Goal: Task Accomplishment & Management: Complete application form

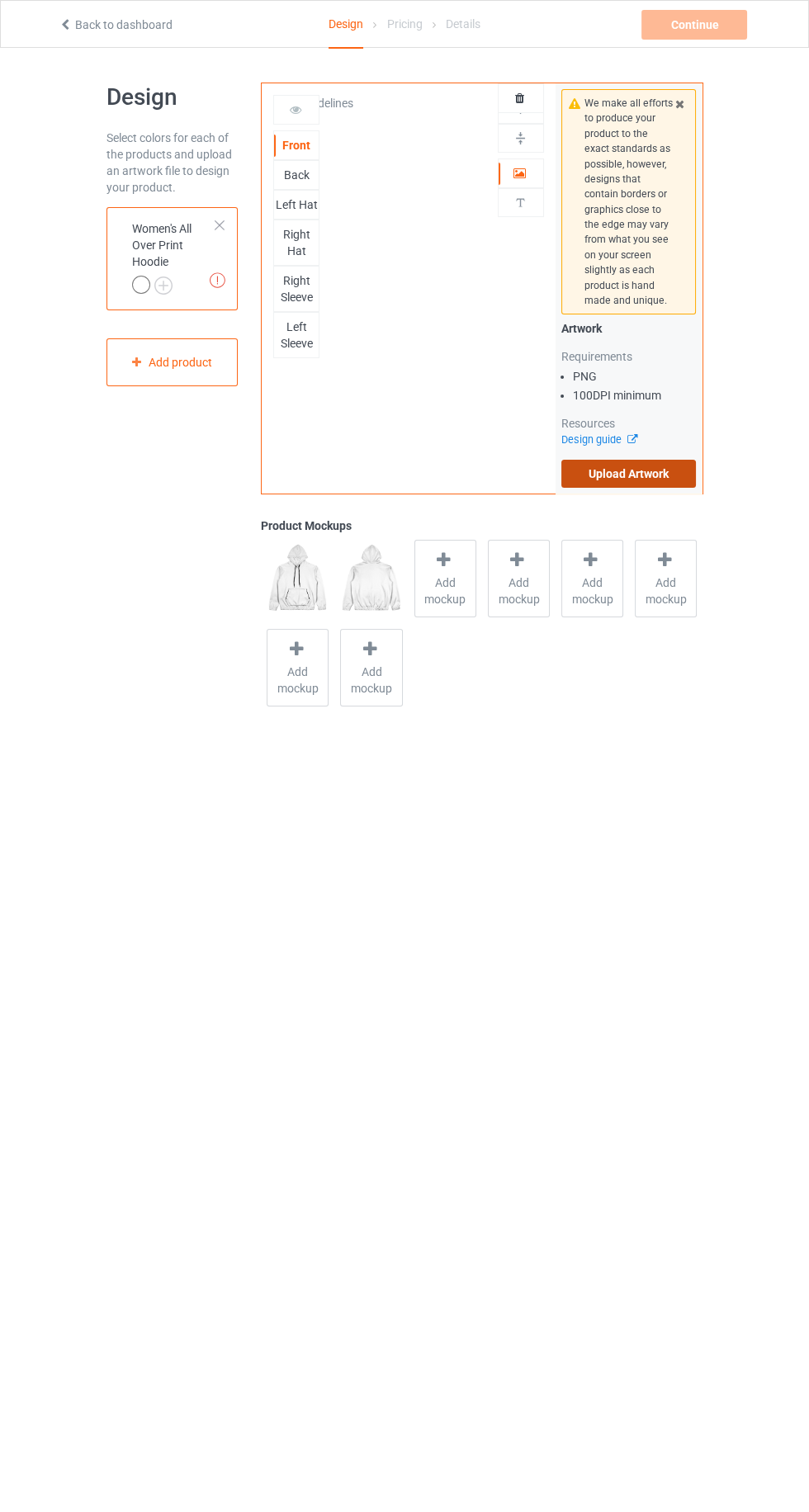
click at [669, 482] on label "Upload Artwork" at bounding box center [628, 473] width 135 height 28
click at [0, 0] on input "Upload Artwork" at bounding box center [0, 0] width 0 height 0
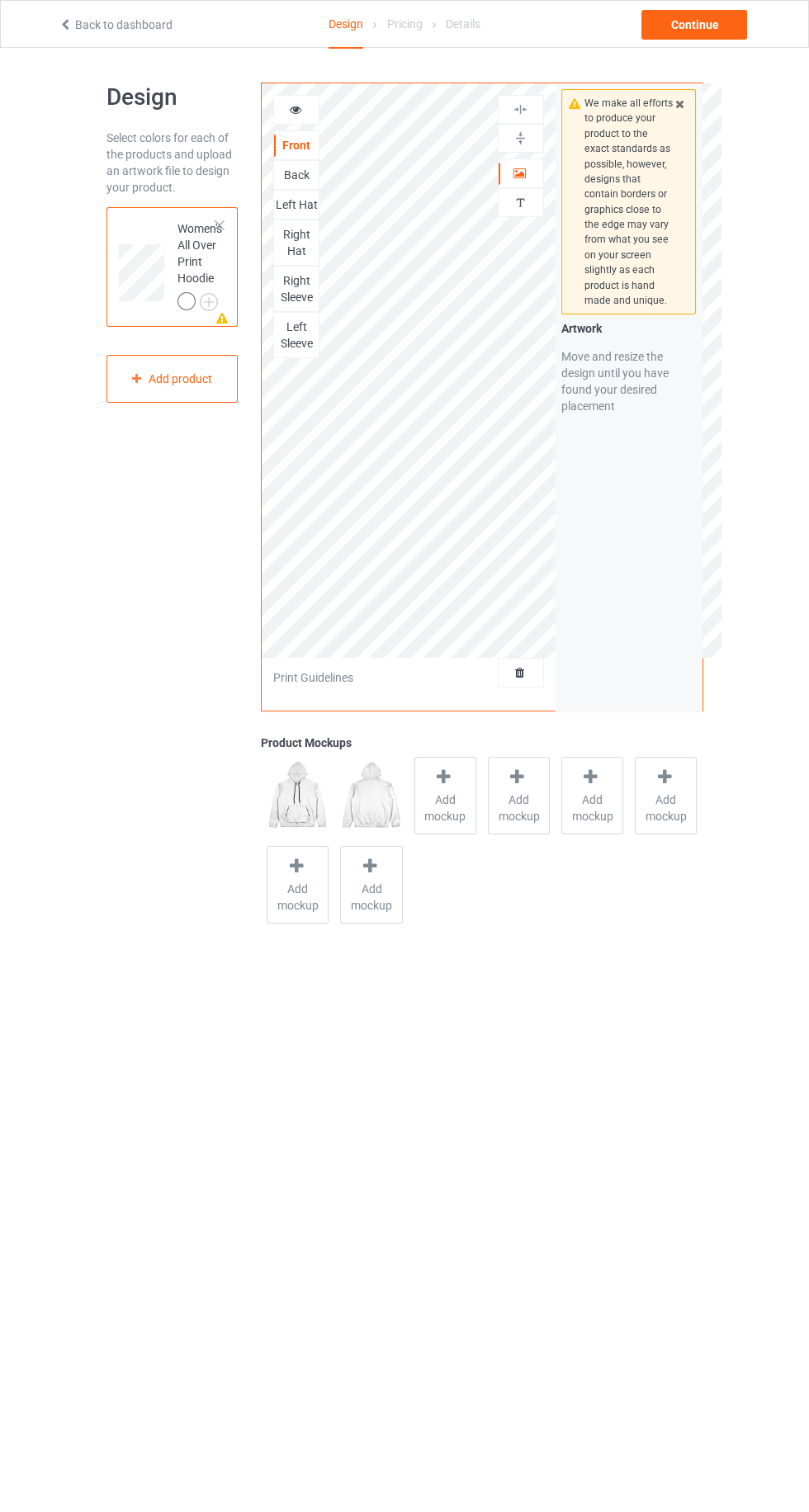
click at [303, 186] on div "Back" at bounding box center [295, 175] width 46 height 30
click at [316, 179] on div "Back" at bounding box center [295, 175] width 44 height 16
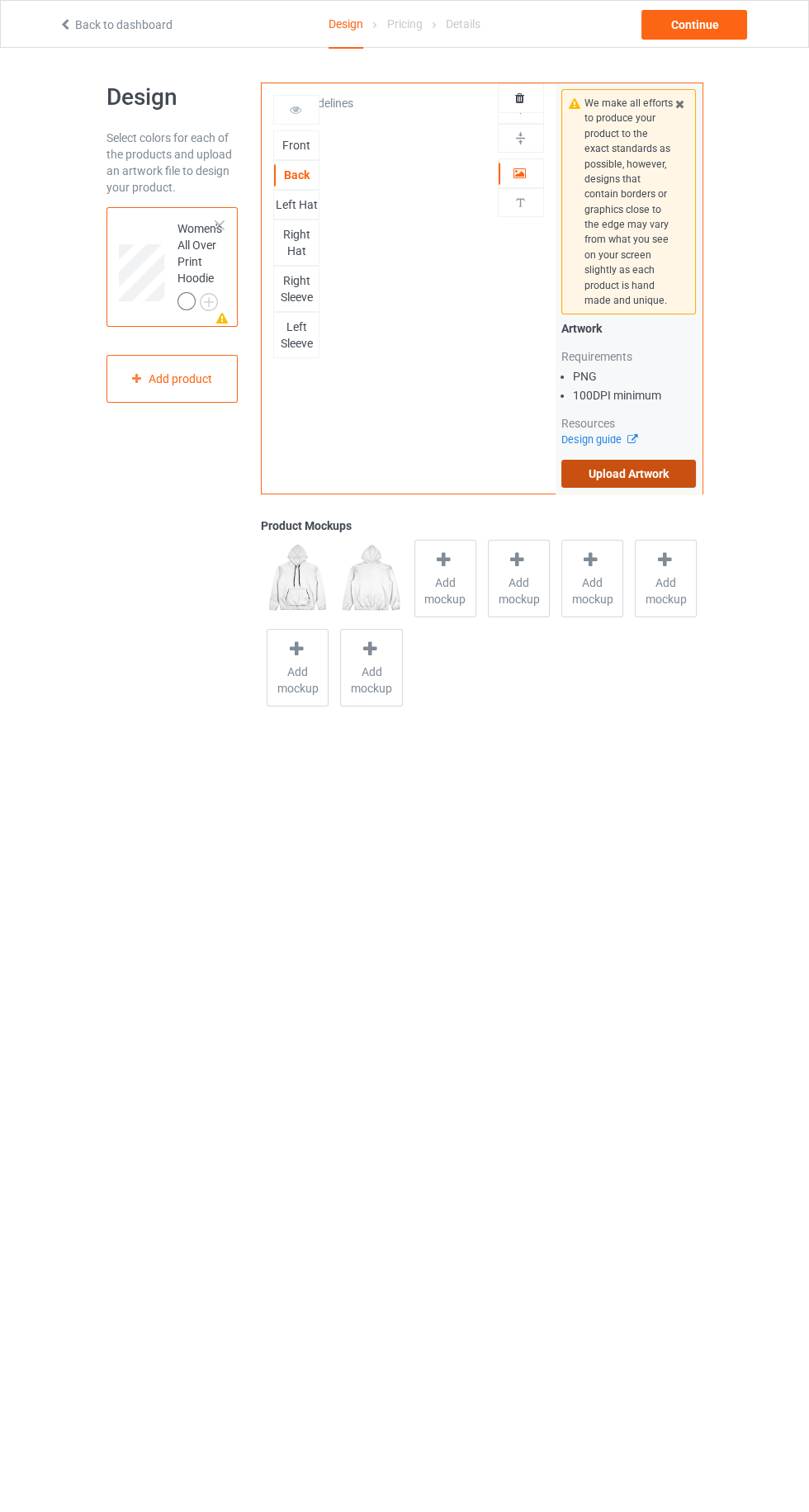
click at [680, 477] on label "Upload Artwork" at bounding box center [628, 473] width 135 height 28
click at [0, 0] on input "Upload Artwork" at bounding box center [0, 0] width 0 height 0
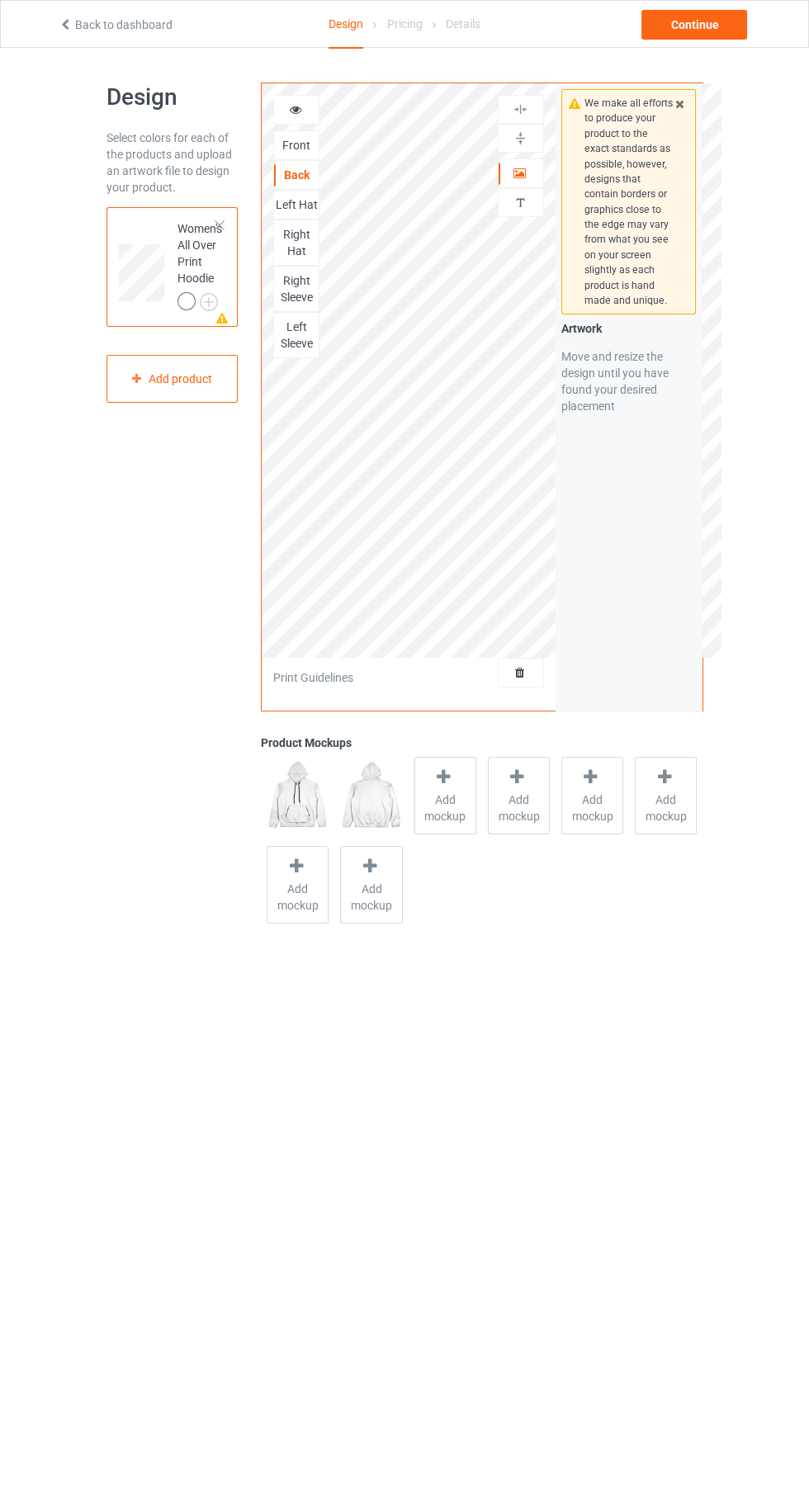
click at [315, 211] on div "Left Hat" at bounding box center [295, 204] width 46 height 30
click at [292, 217] on div "Left Hat" at bounding box center [295, 204] width 46 height 30
click at [301, 205] on div "Left Hat" at bounding box center [295, 205] width 44 height 16
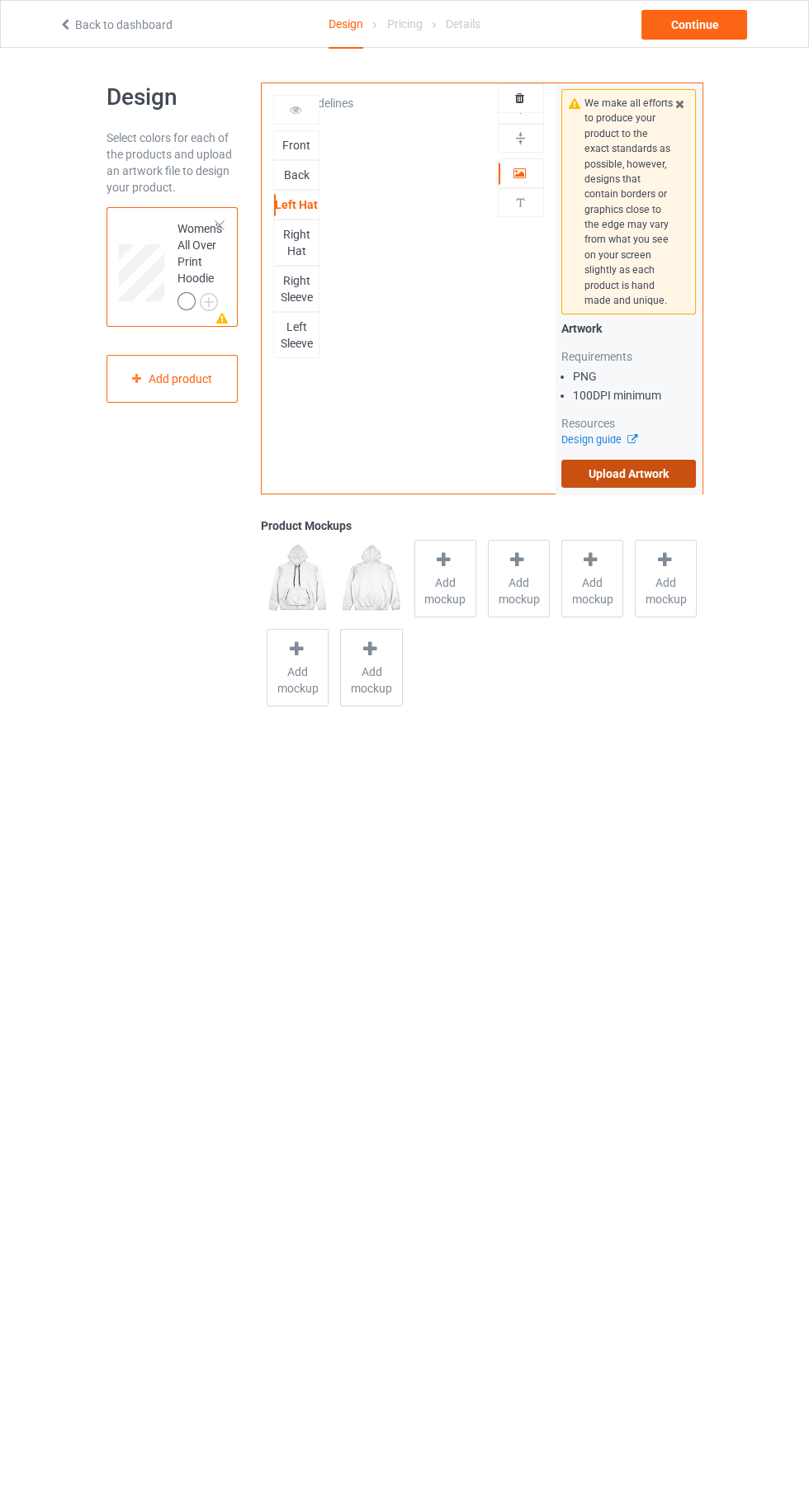
click at [675, 479] on label "Upload Artwork" at bounding box center [628, 473] width 135 height 28
click at [0, 0] on input "Upload Artwork" at bounding box center [0, 0] width 0 height 0
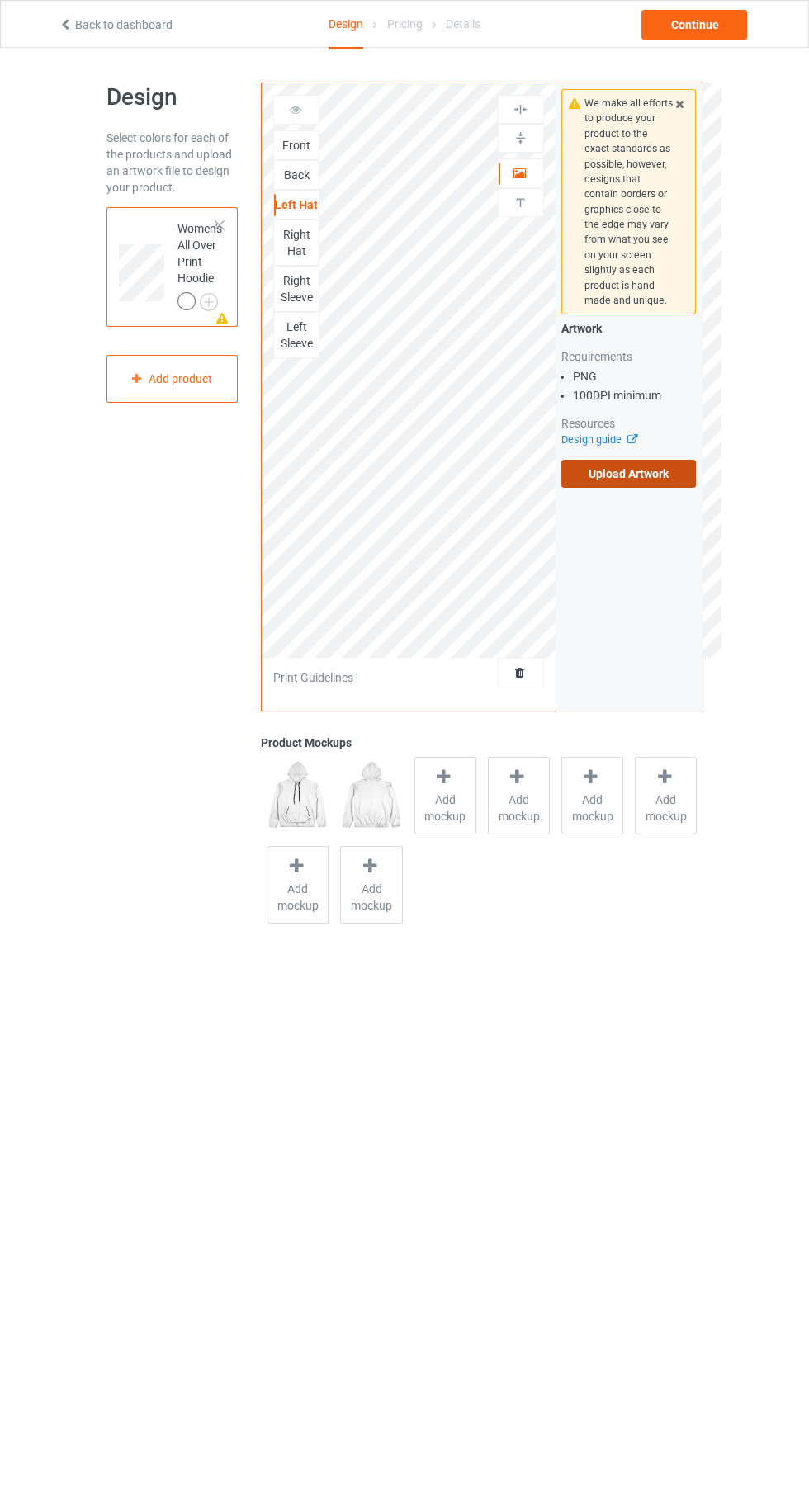
click at [685, 483] on label "Upload Artwork" at bounding box center [628, 473] width 135 height 28
click at [0, 0] on input "Upload Artwork" at bounding box center [0, 0] width 0 height 0
click at [313, 250] on div "Right Hat" at bounding box center [295, 243] width 44 height 33
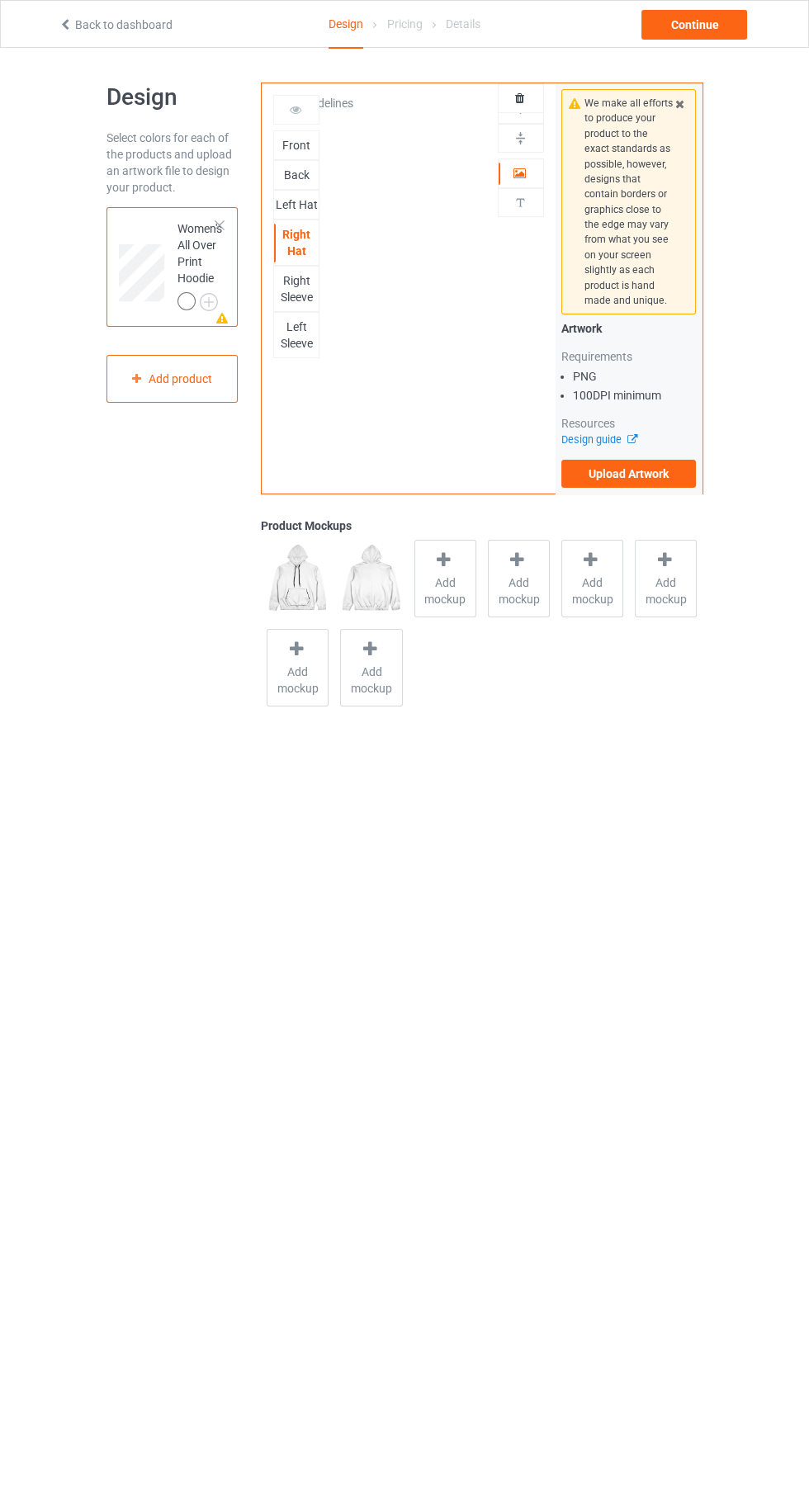
click at [295, 294] on div "Right Sleeve" at bounding box center [295, 289] width 44 height 33
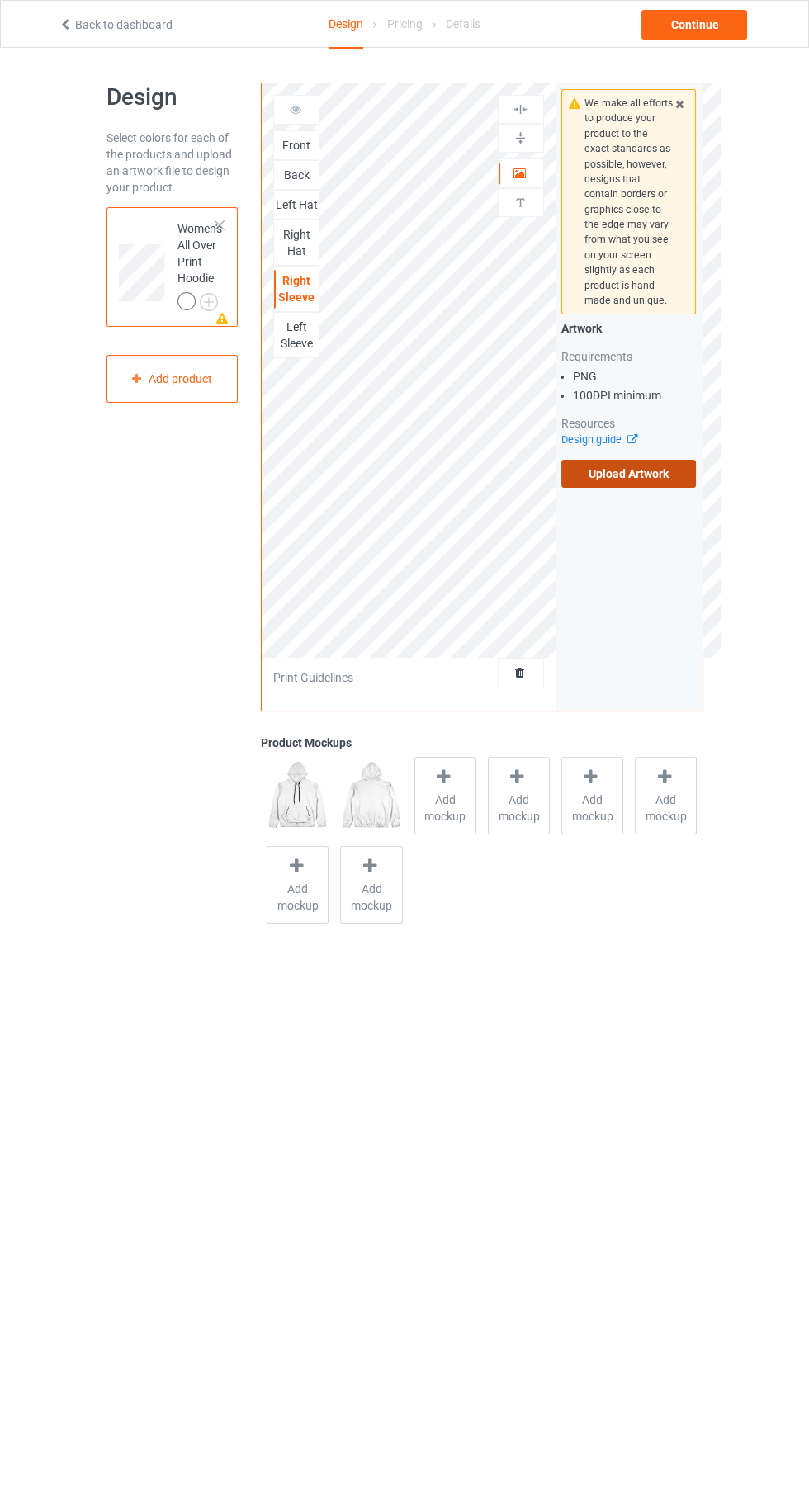
click at [660, 478] on label "Upload Artwork" at bounding box center [628, 473] width 135 height 28
click at [0, 0] on input "Upload Artwork" at bounding box center [0, 0] width 0 height 0
click at [299, 143] on div "Front" at bounding box center [295, 145] width 44 height 16
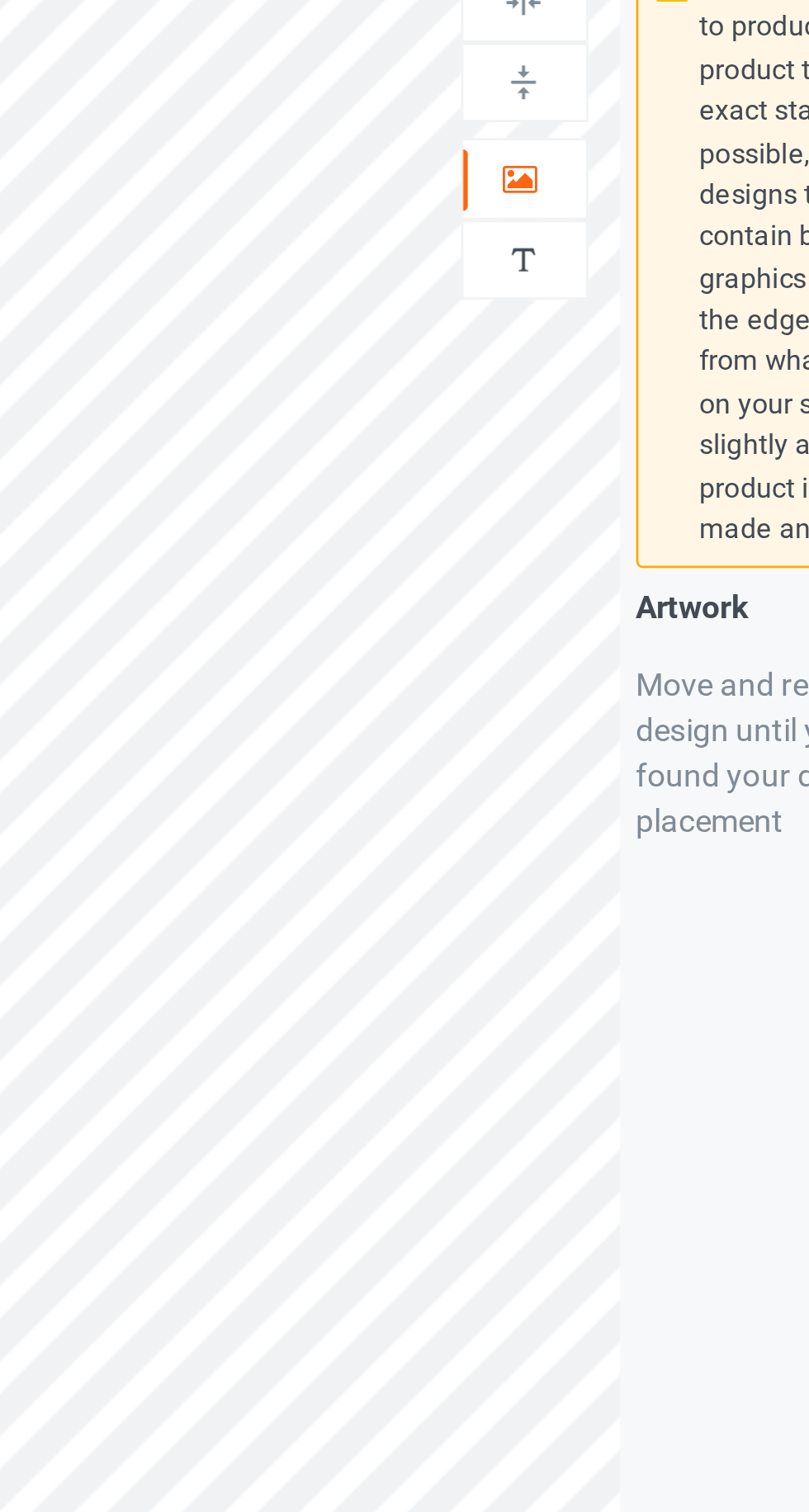
click at [515, 171] on icon at bounding box center [519, 170] width 14 height 12
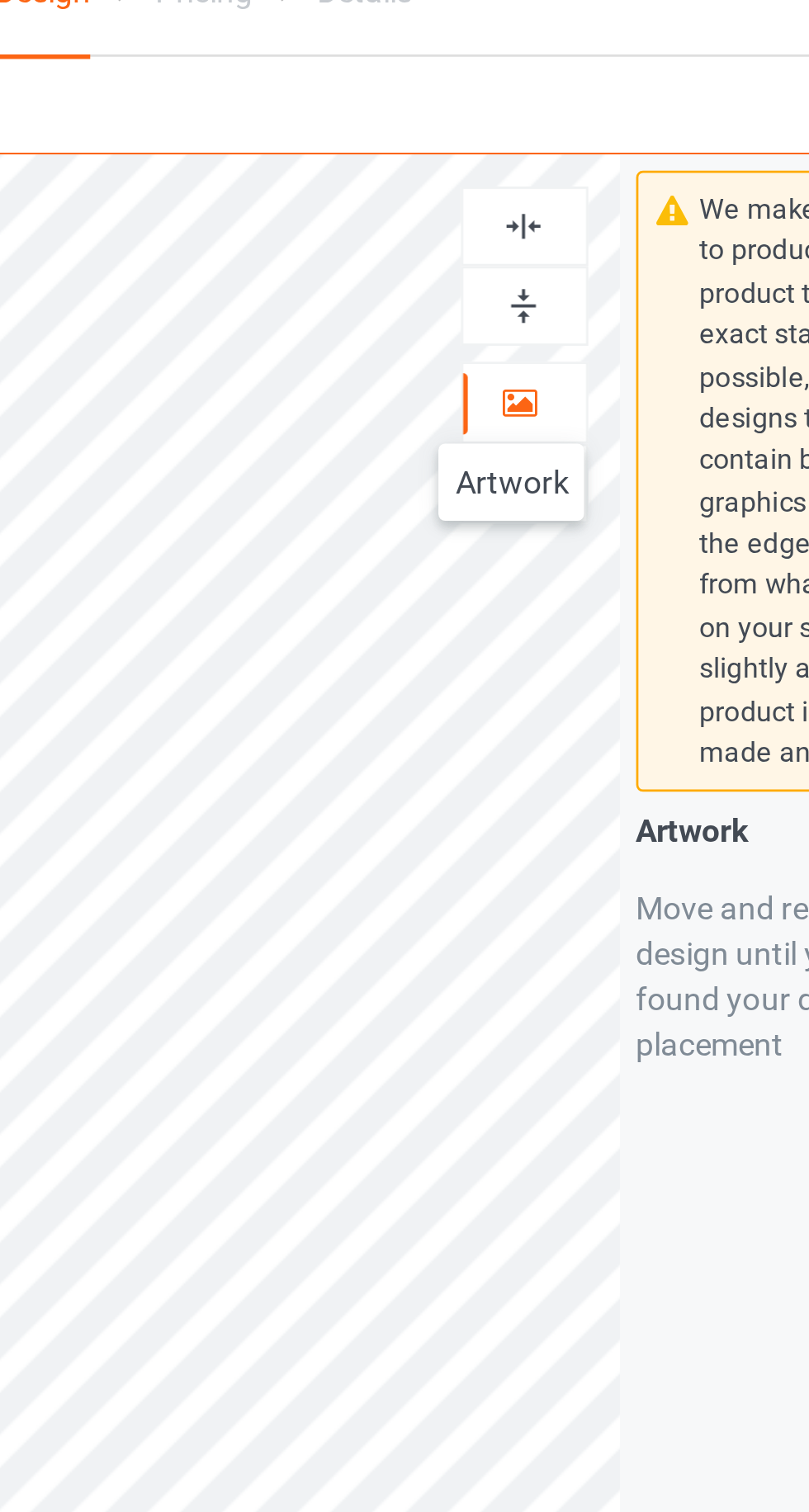
click at [525, 140] on img at bounding box center [520, 138] width 15 height 15
click at [524, 106] on img at bounding box center [520, 109] width 15 height 15
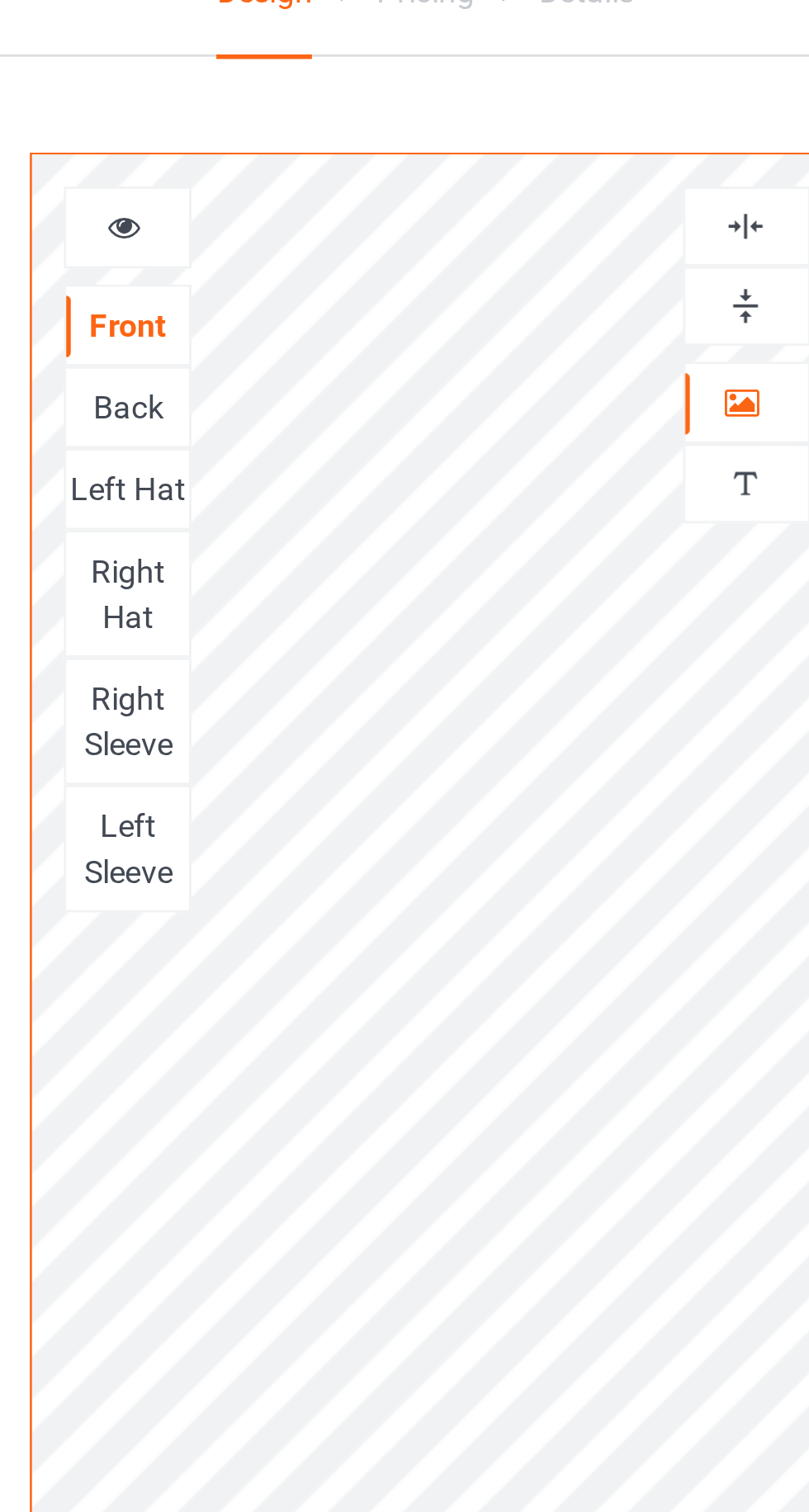
click at [307, 174] on div "Back" at bounding box center [295, 175] width 44 height 16
click at [517, 179] on div at bounding box center [520, 173] width 44 height 16
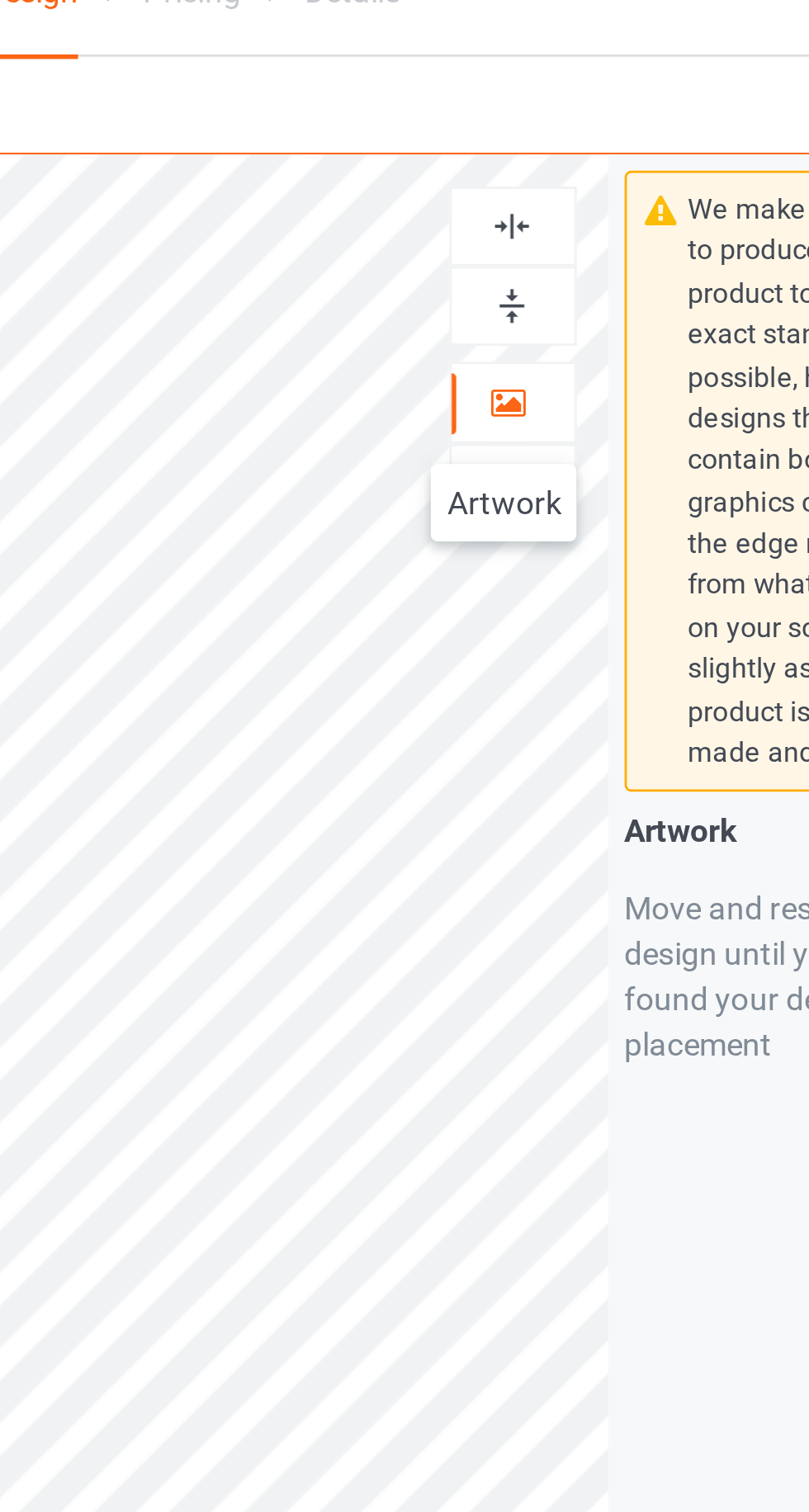
click at [516, 135] on img at bounding box center [520, 138] width 15 height 15
click at [523, 106] on img at bounding box center [520, 109] width 15 height 15
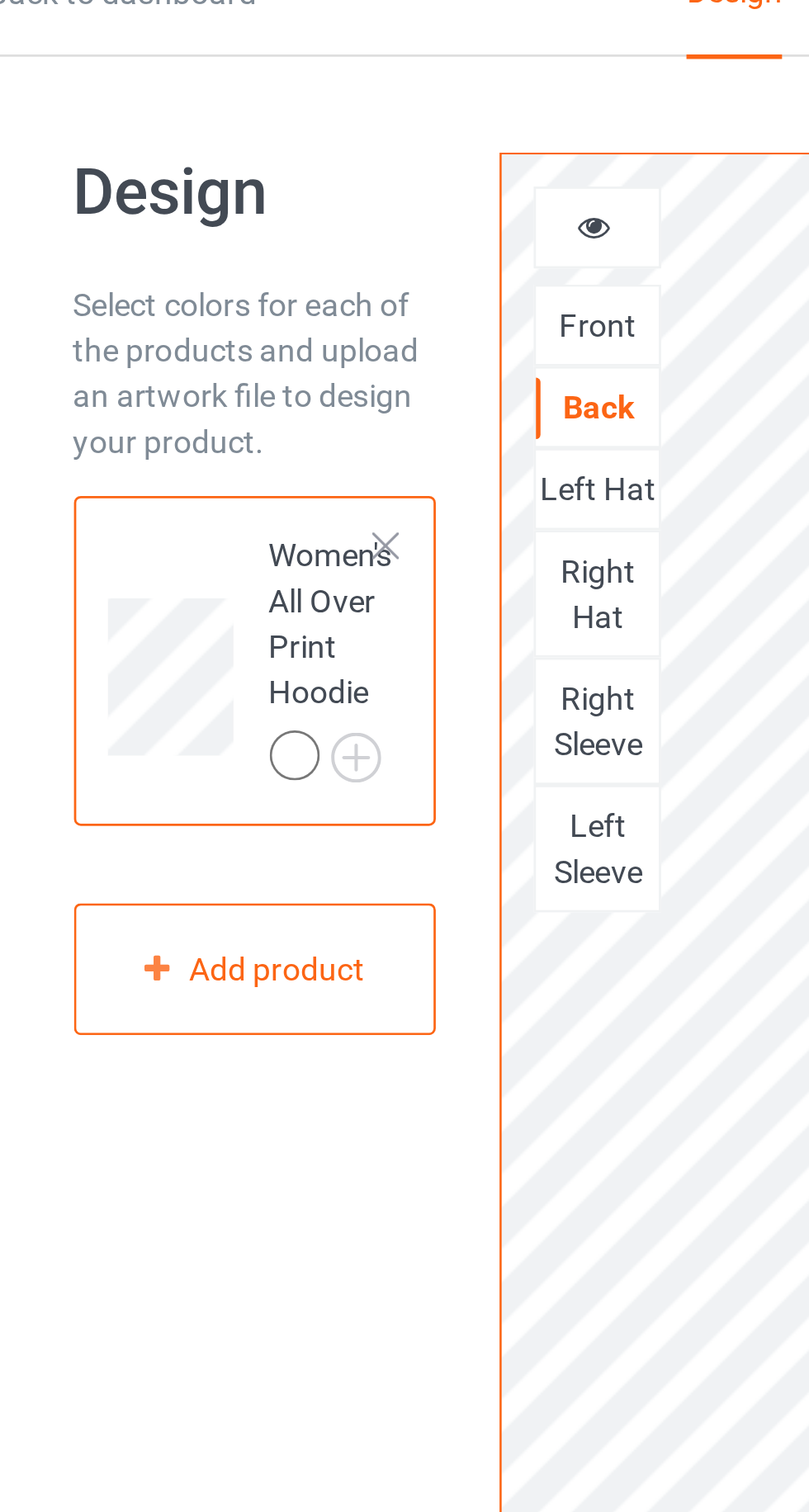
click at [288, 209] on div "Left Hat" at bounding box center [295, 205] width 44 height 16
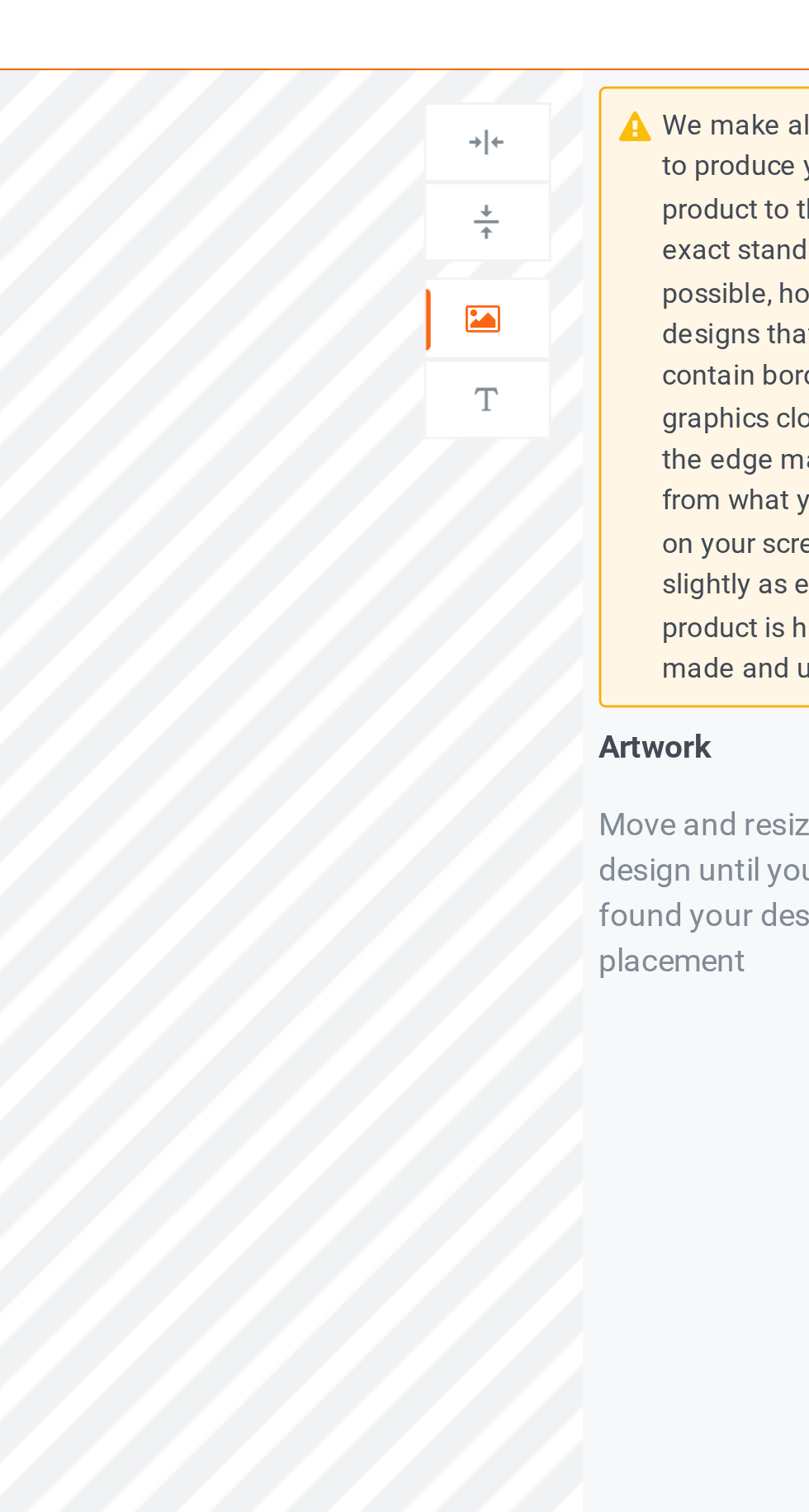
click at [529, 178] on div at bounding box center [520, 173] width 44 height 16
click at [603, 375] on div "Move and resize the design until you have found your desired placement" at bounding box center [628, 380] width 135 height 66
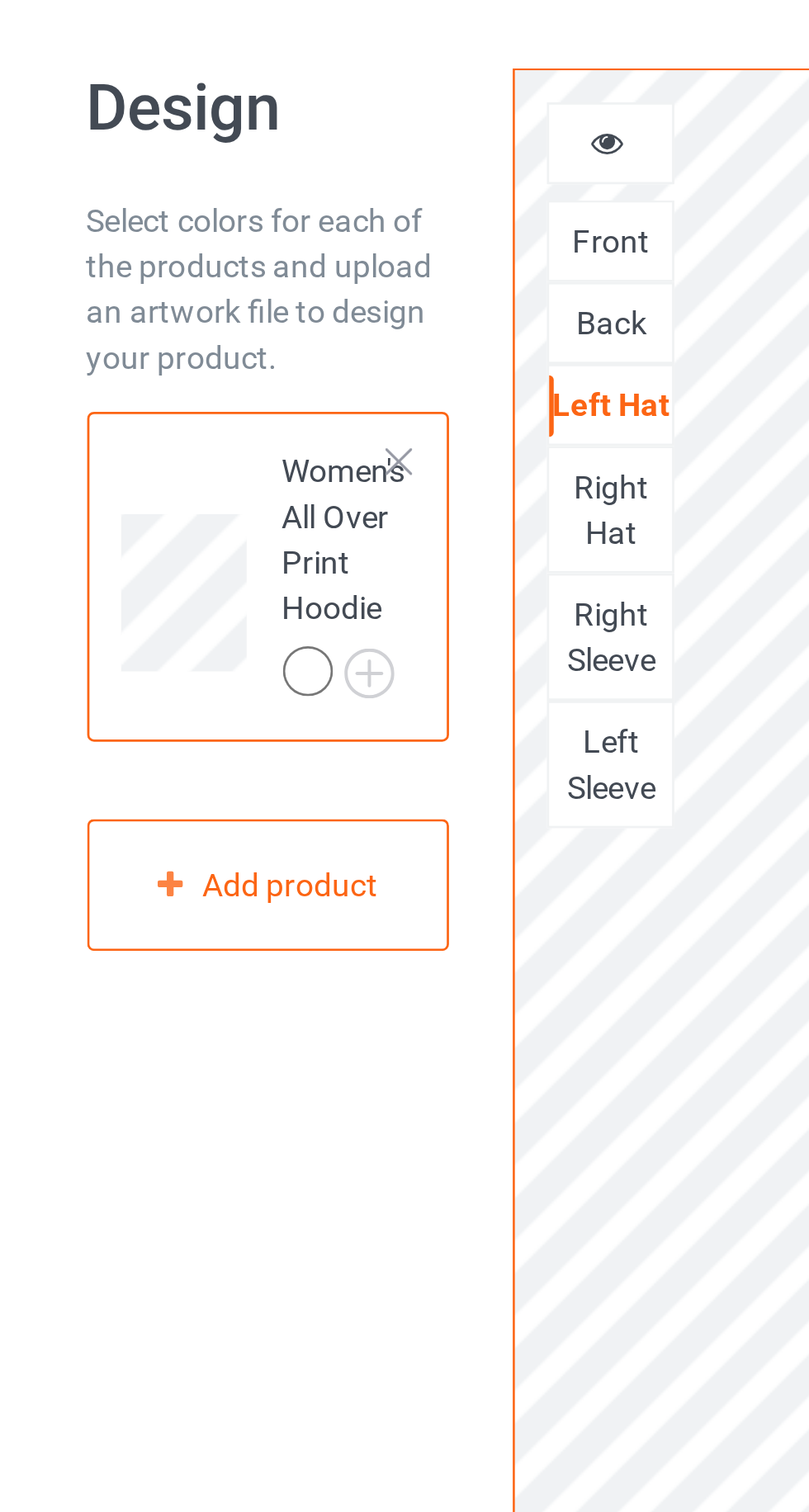
click at [294, 246] on div "Right Hat" at bounding box center [295, 243] width 44 height 33
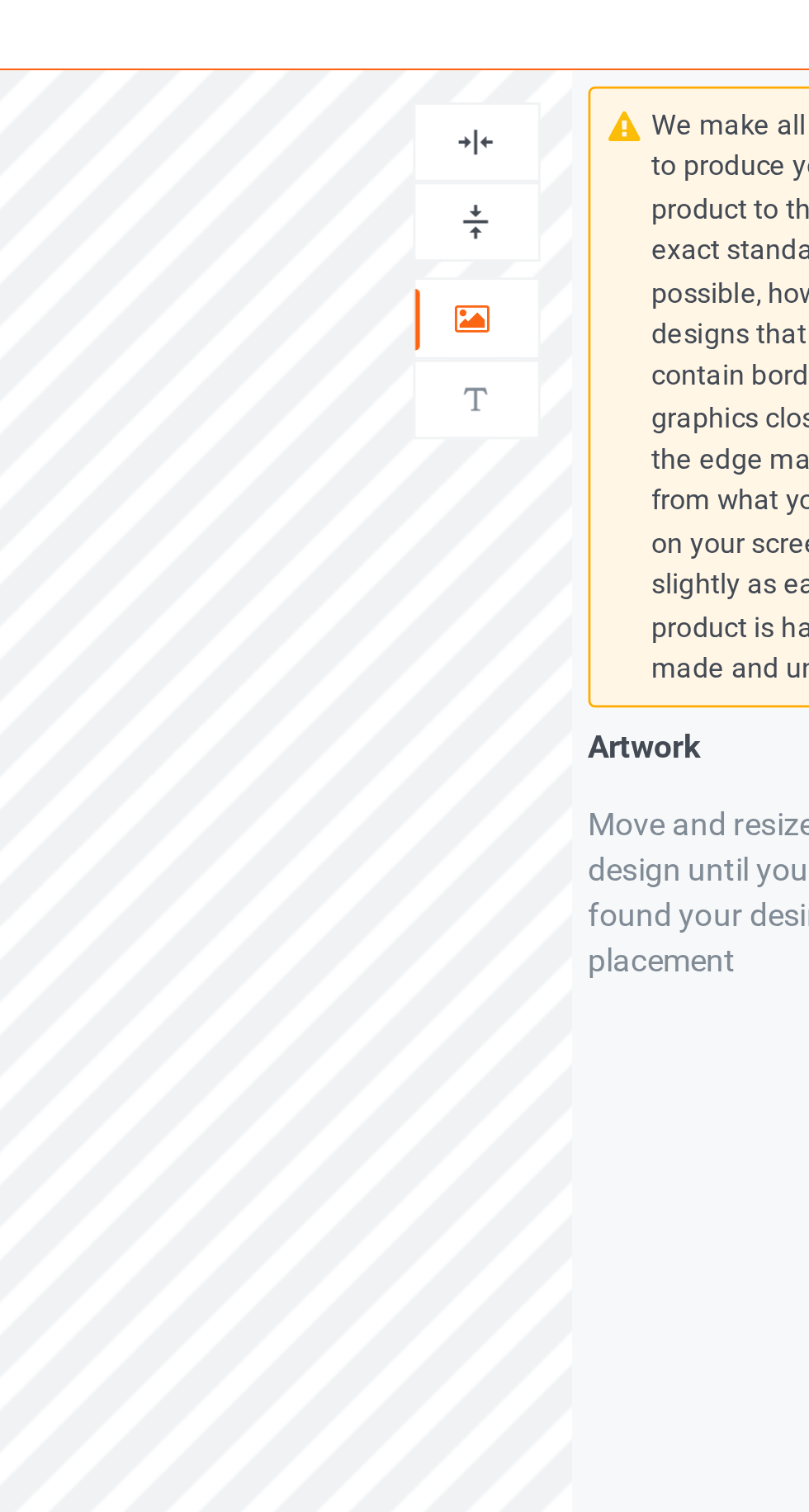
click at [525, 174] on icon at bounding box center [519, 170] width 14 height 12
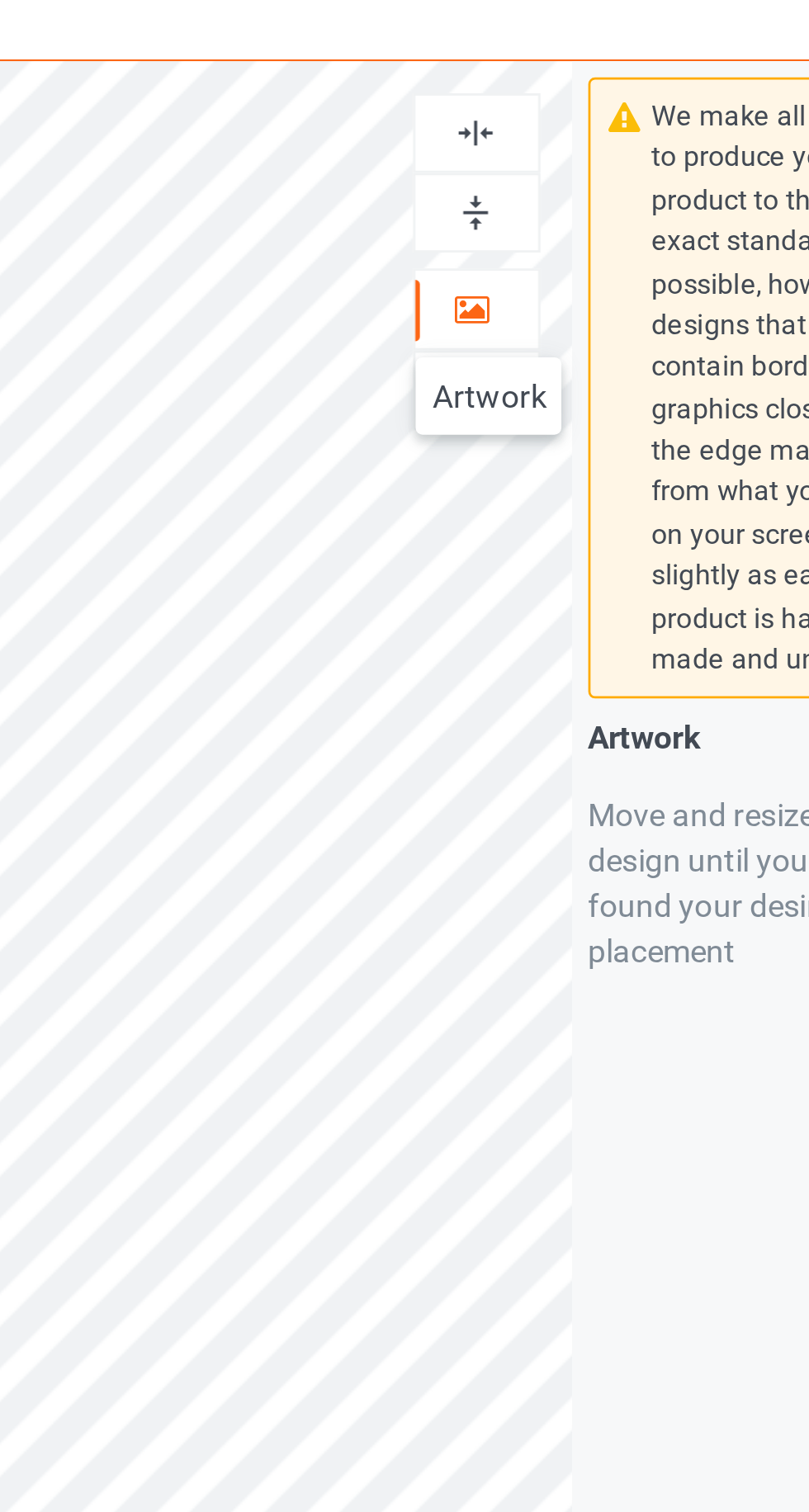
click at [520, 110] on img at bounding box center [520, 109] width 15 height 15
click at [525, 134] on img at bounding box center [520, 138] width 15 height 15
click at [606, 353] on div "Move and resize the design until you have found your desired placement" at bounding box center [628, 380] width 135 height 66
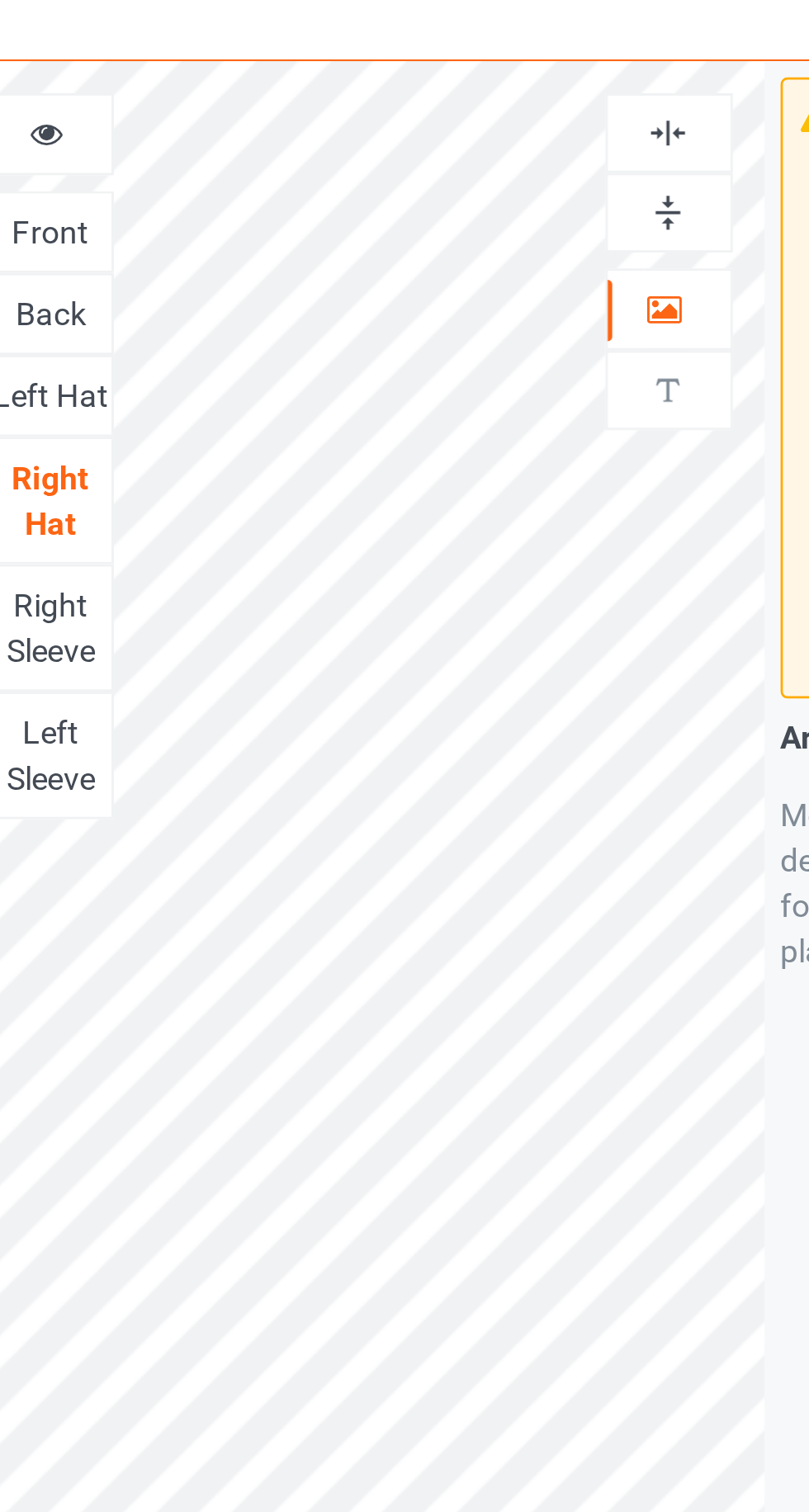
click at [300, 198] on div "Left Hat" at bounding box center [295, 205] width 44 height 16
click at [518, 135] on img at bounding box center [520, 138] width 15 height 15
click at [525, 107] on img at bounding box center [520, 109] width 15 height 15
click at [297, 284] on div "Right Sleeve" at bounding box center [295, 289] width 44 height 33
click at [518, 177] on icon at bounding box center [519, 170] width 14 height 12
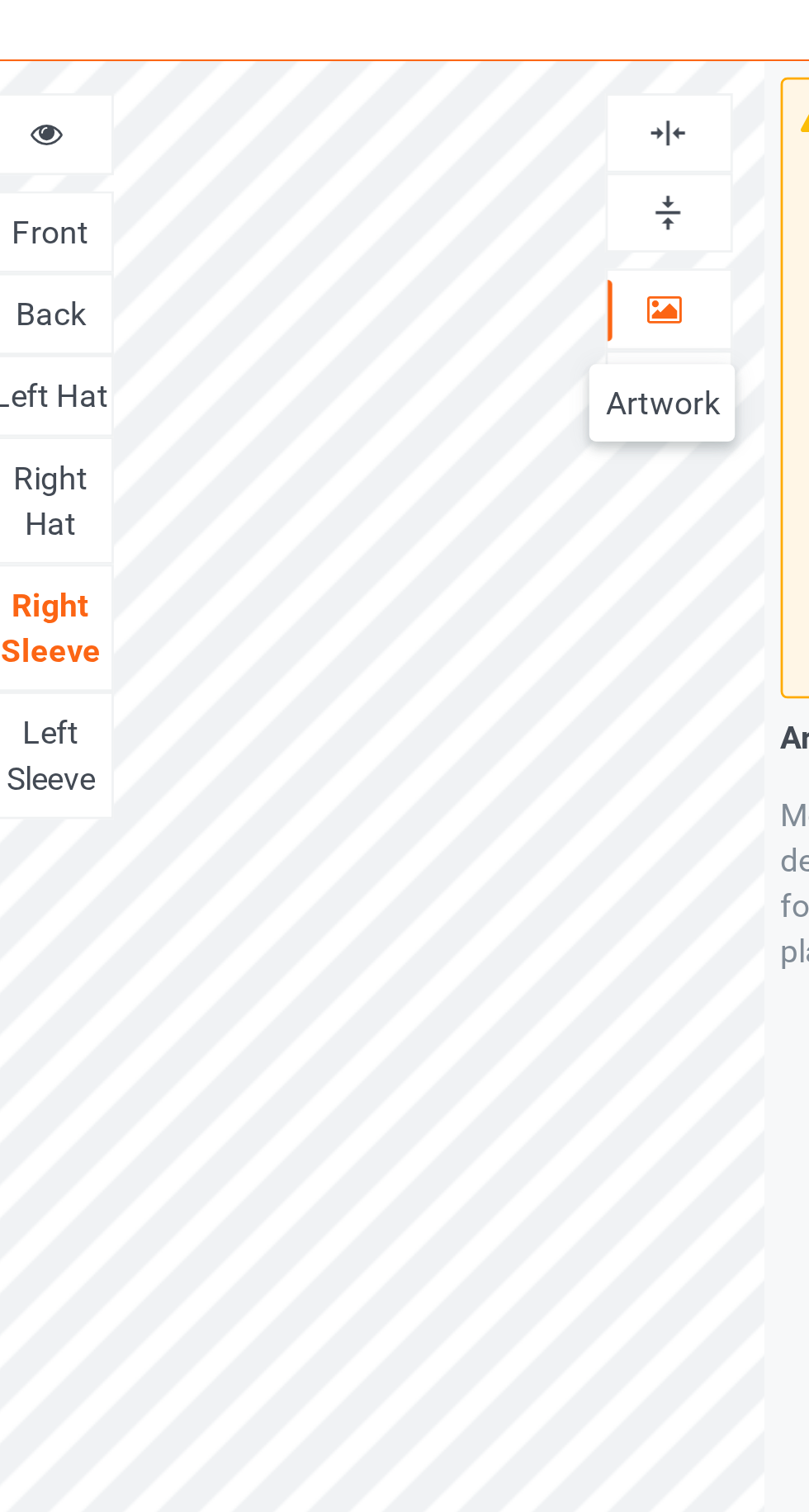
click at [524, 144] on img at bounding box center [520, 138] width 15 height 15
click at [523, 107] on img at bounding box center [520, 109] width 15 height 15
click at [307, 322] on div "Left Sleeve" at bounding box center [295, 335] width 44 height 33
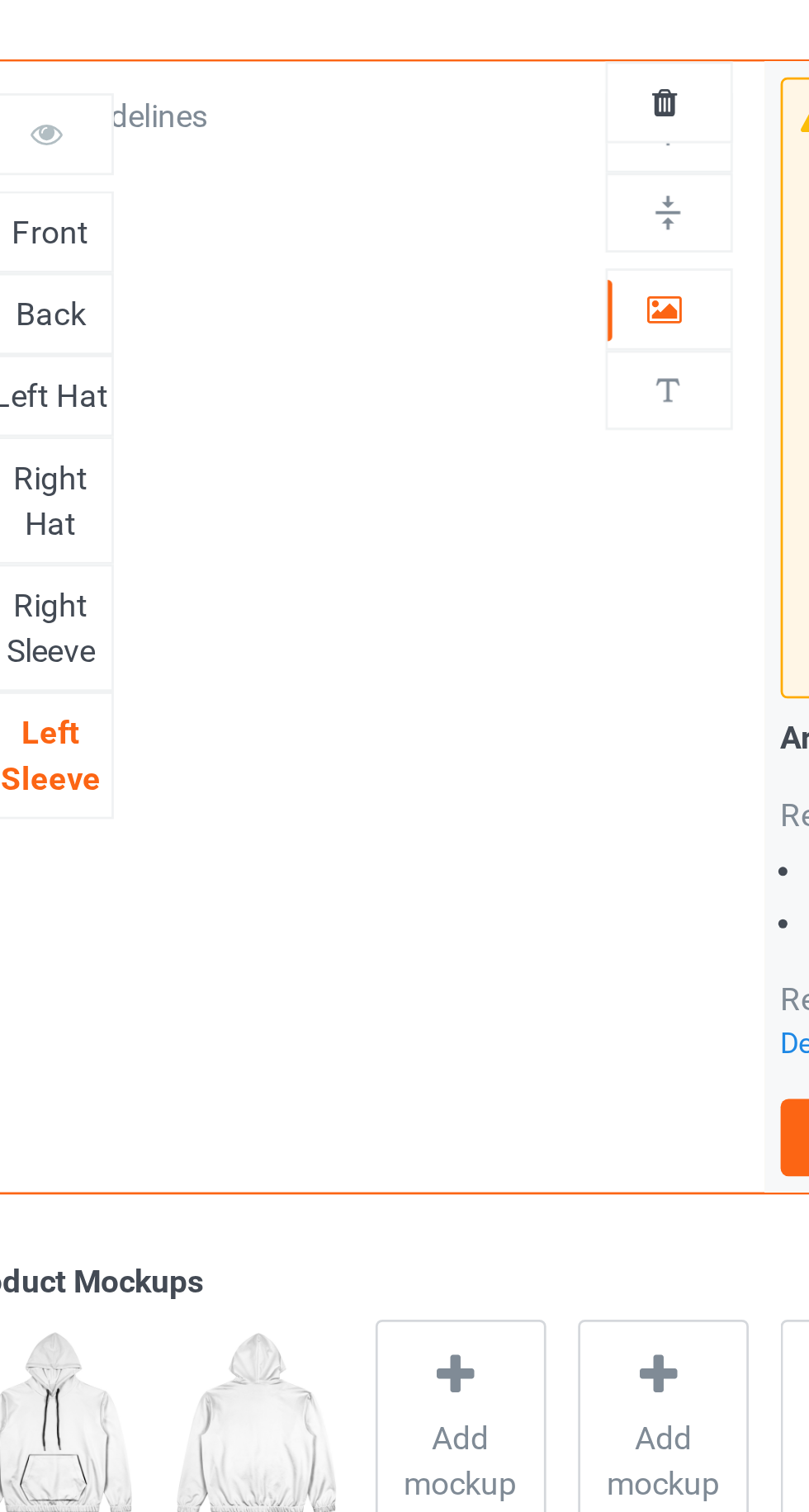
click at [519, 179] on div at bounding box center [520, 173] width 44 height 16
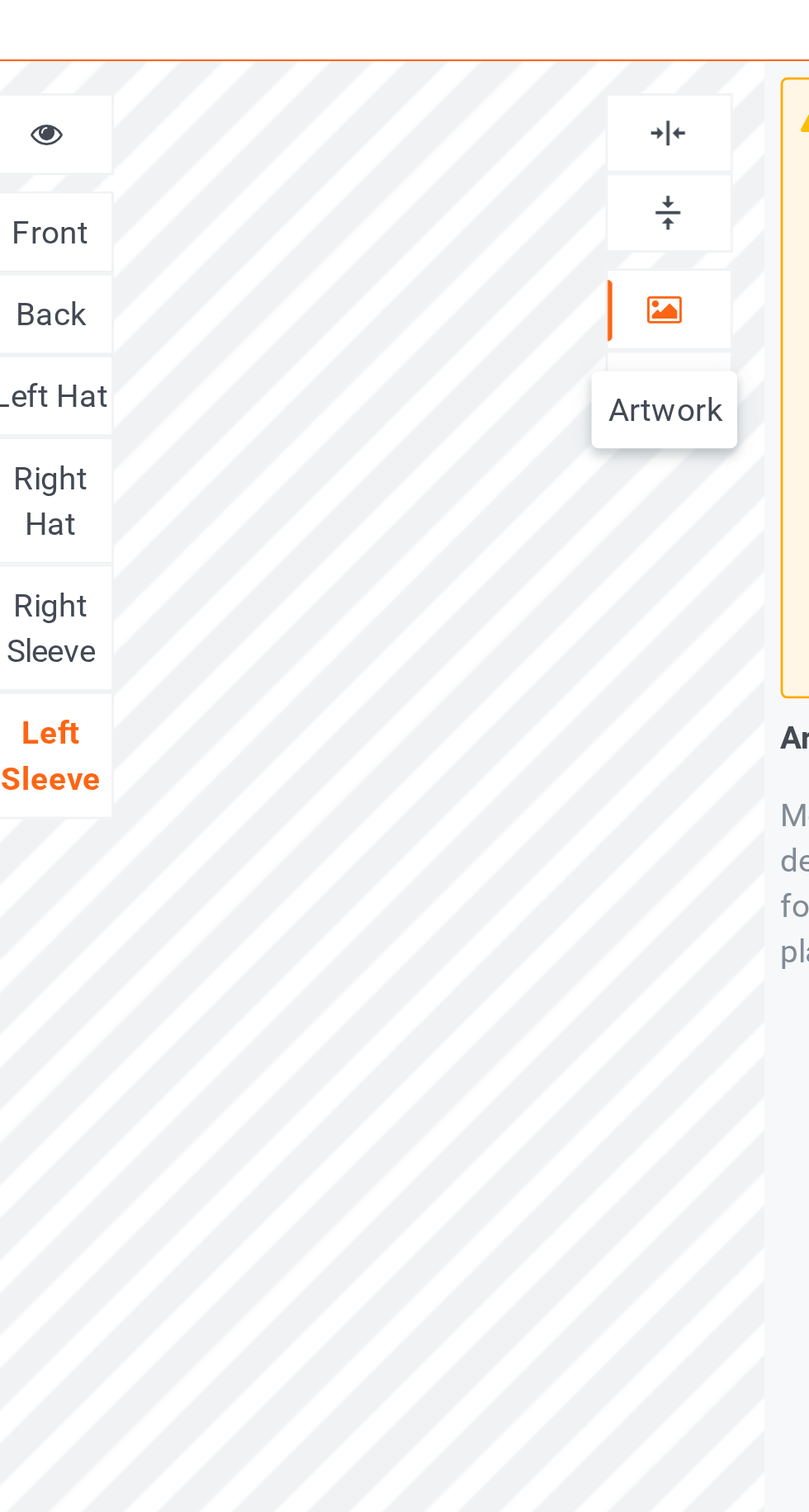
click at [522, 143] on img at bounding box center [520, 138] width 15 height 15
click at [521, 109] on img at bounding box center [520, 109] width 15 height 15
click at [308, 284] on div "Right Sleeve" at bounding box center [295, 289] width 44 height 33
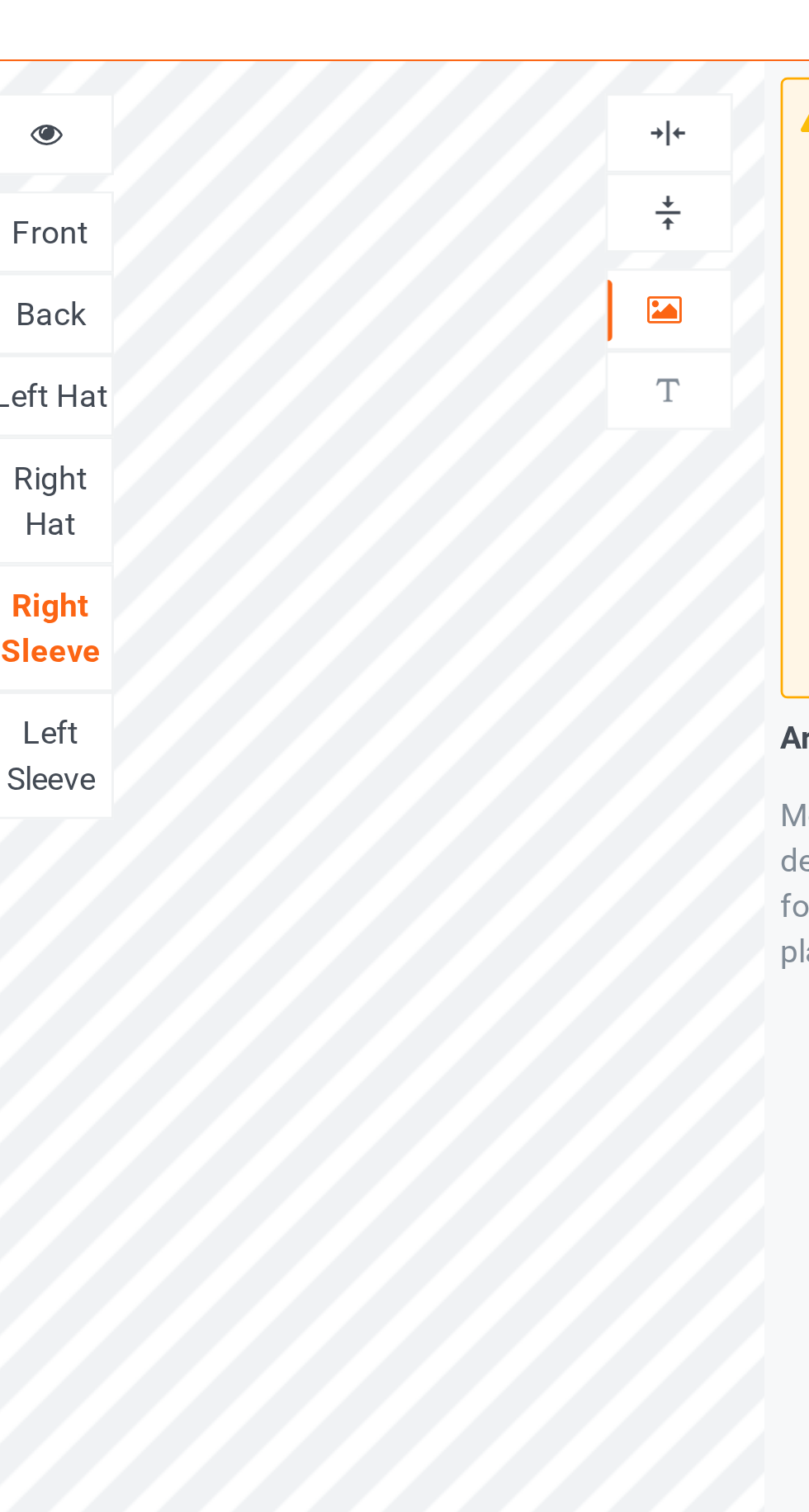
click at [303, 330] on div "Left Sleeve" at bounding box center [295, 335] width 44 height 33
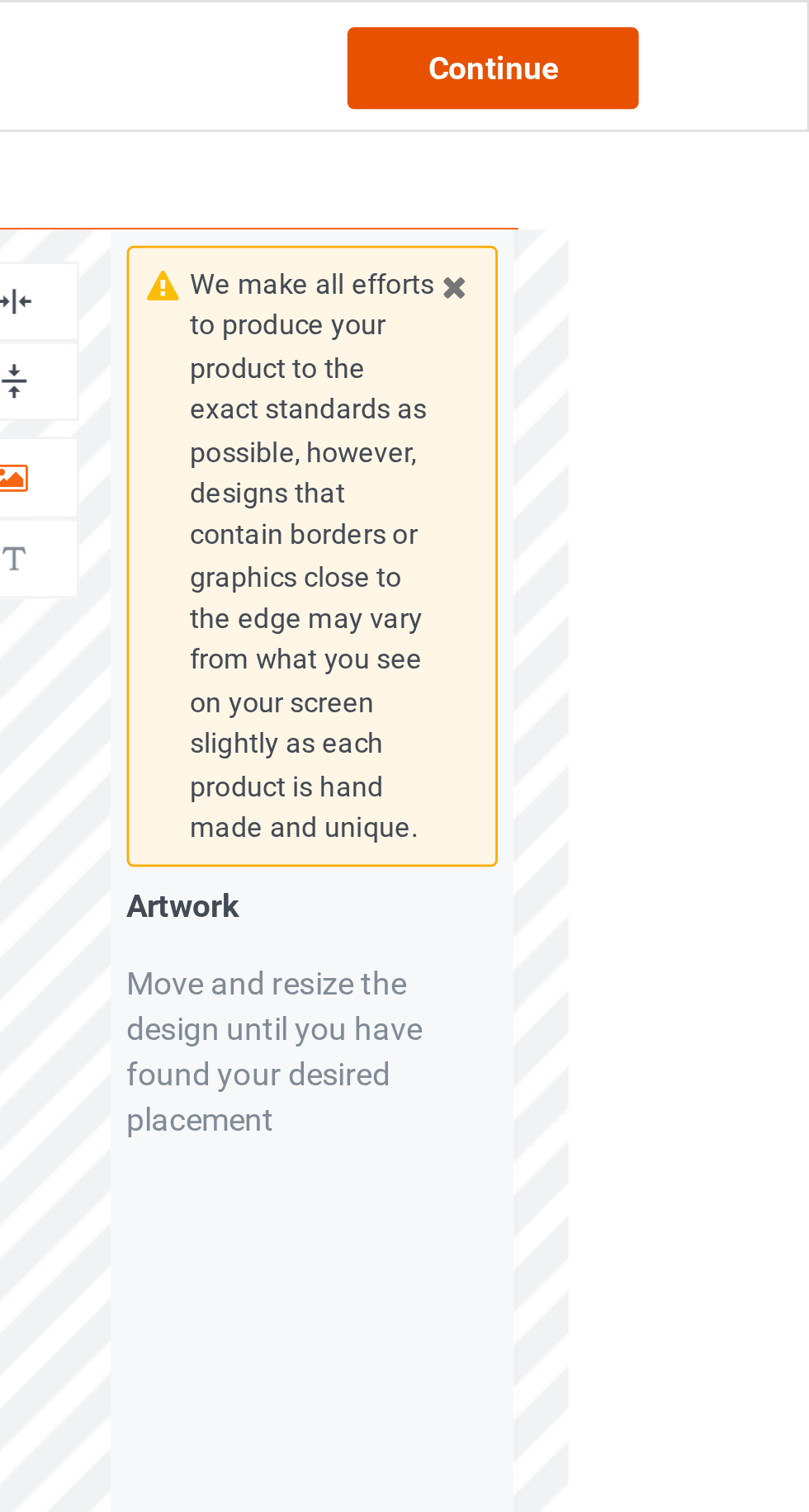
click at [713, 24] on div "Continue" at bounding box center [694, 24] width 106 height 30
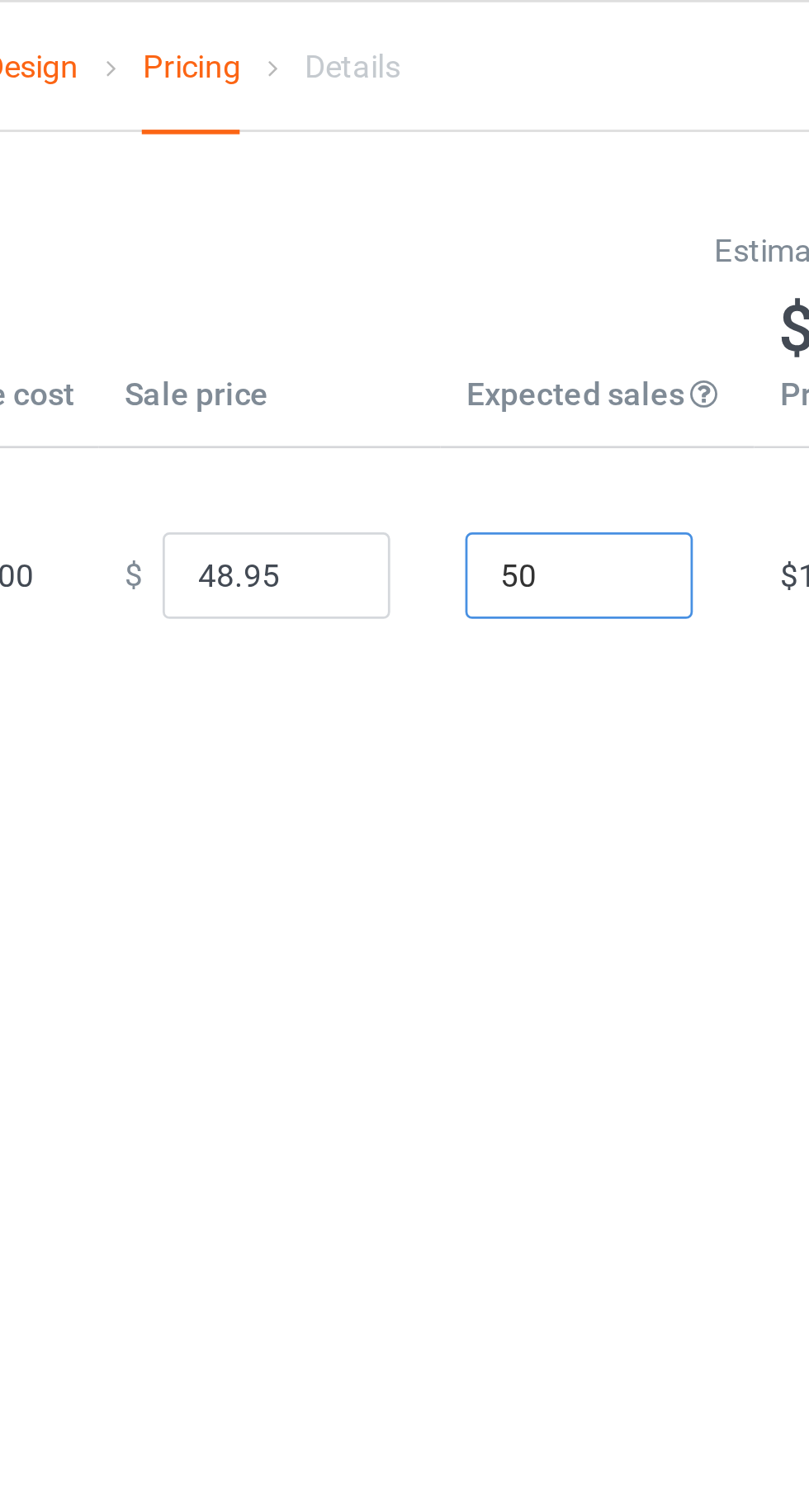
click at [546, 210] on input "50" at bounding box center [544, 208] width 82 height 32
type input "5"
type input "1"
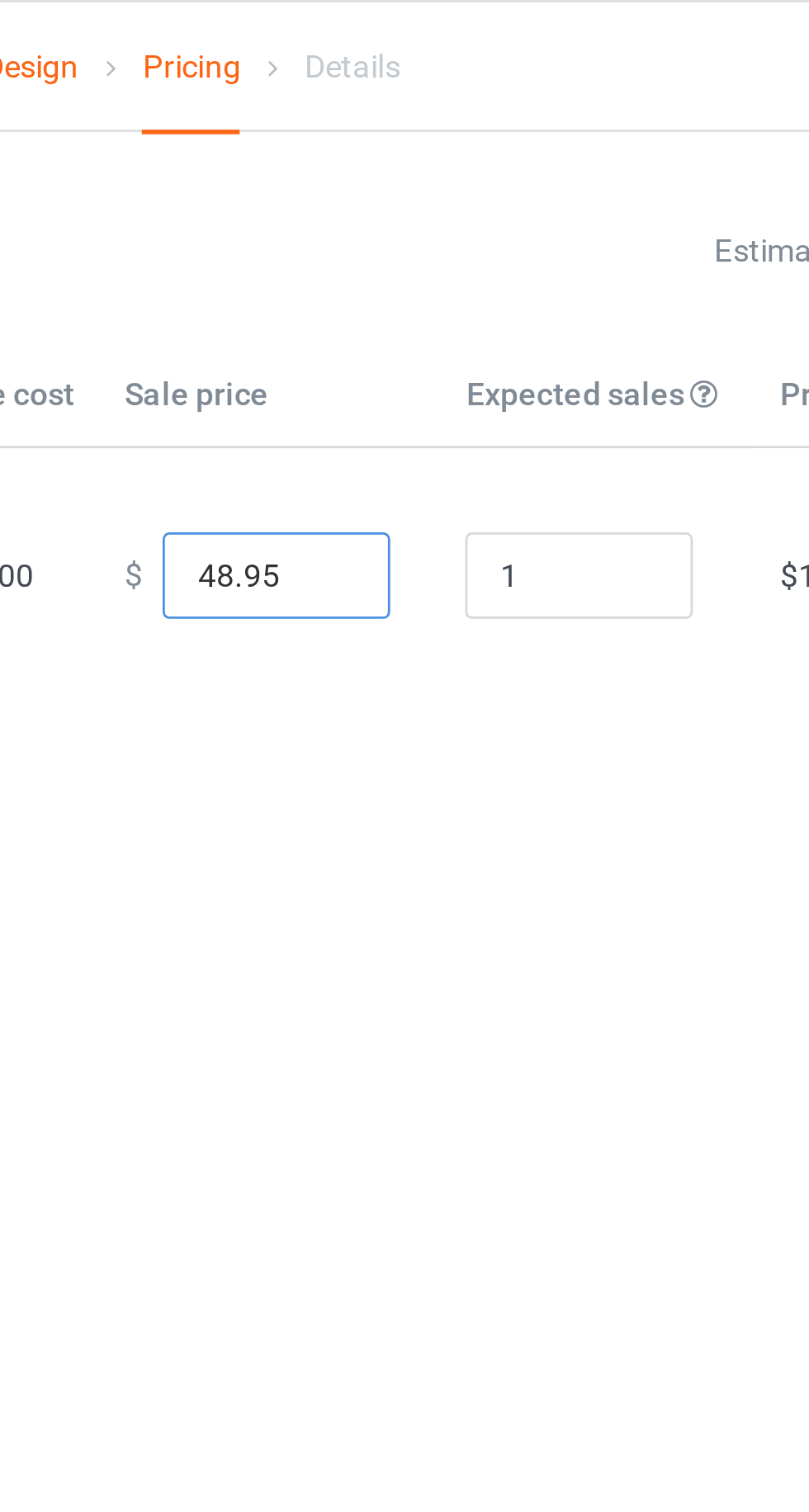
click at [409, 207] on input "48.95" at bounding box center [434, 208] width 82 height 32
click at [442, 208] on input "799.95" at bounding box center [434, 208] width 82 height 32
type input "799.99"
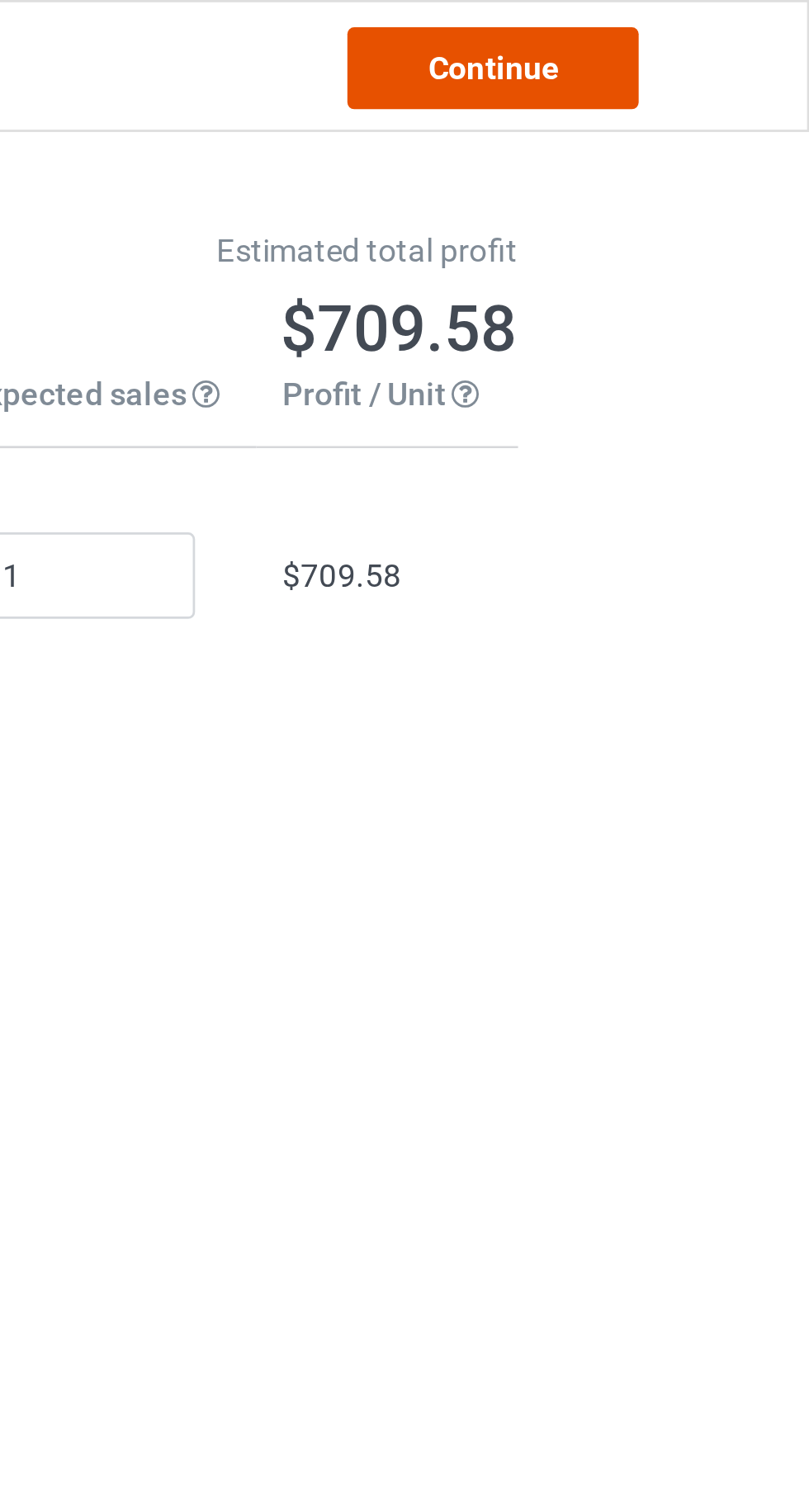
click at [671, 33] on link "Continue" at bounding box center [694, 24] width 106 height 30
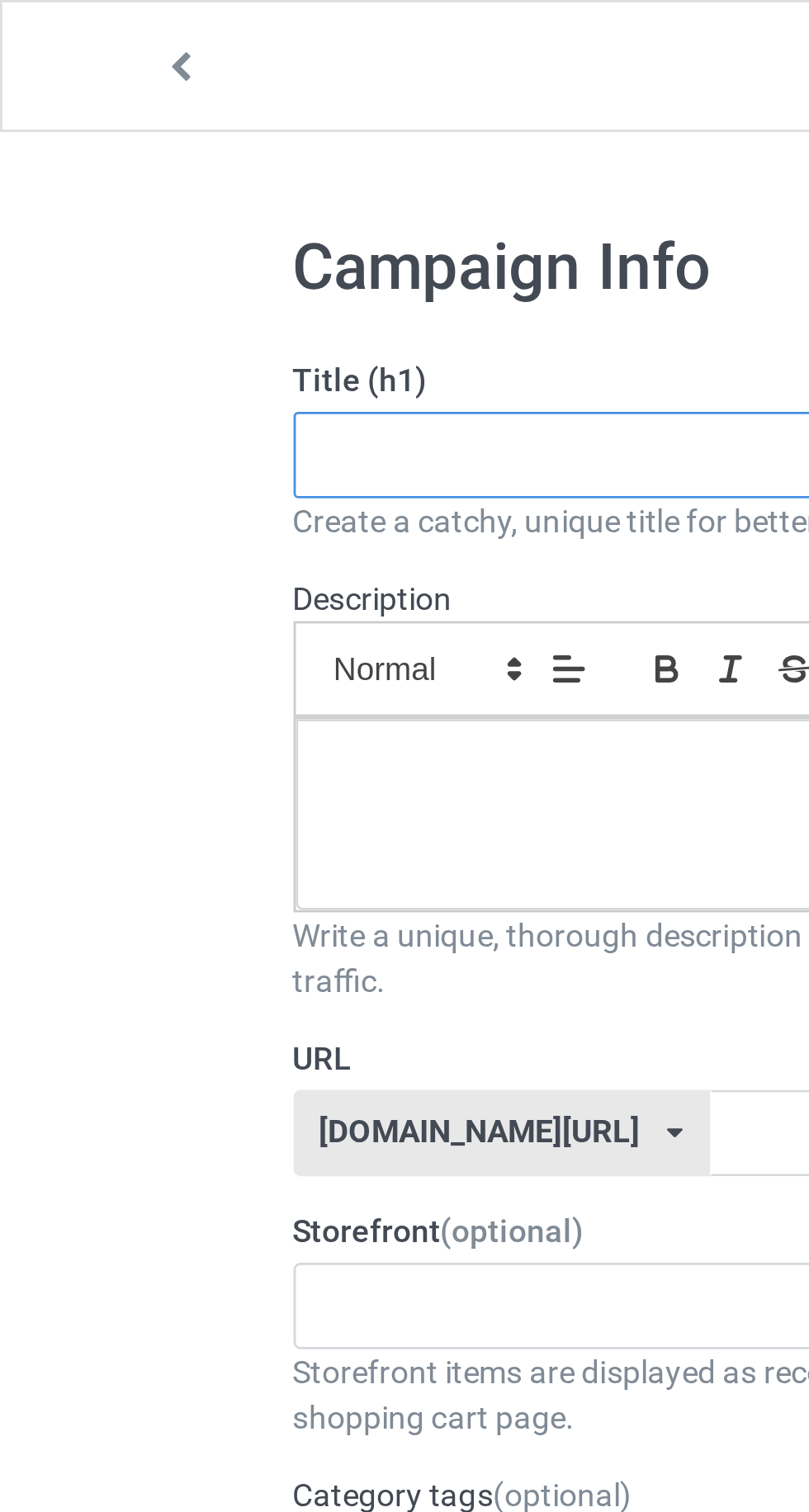
click at [128, 159] on input "text" at bounding box center [268, 165] width 325 height 32
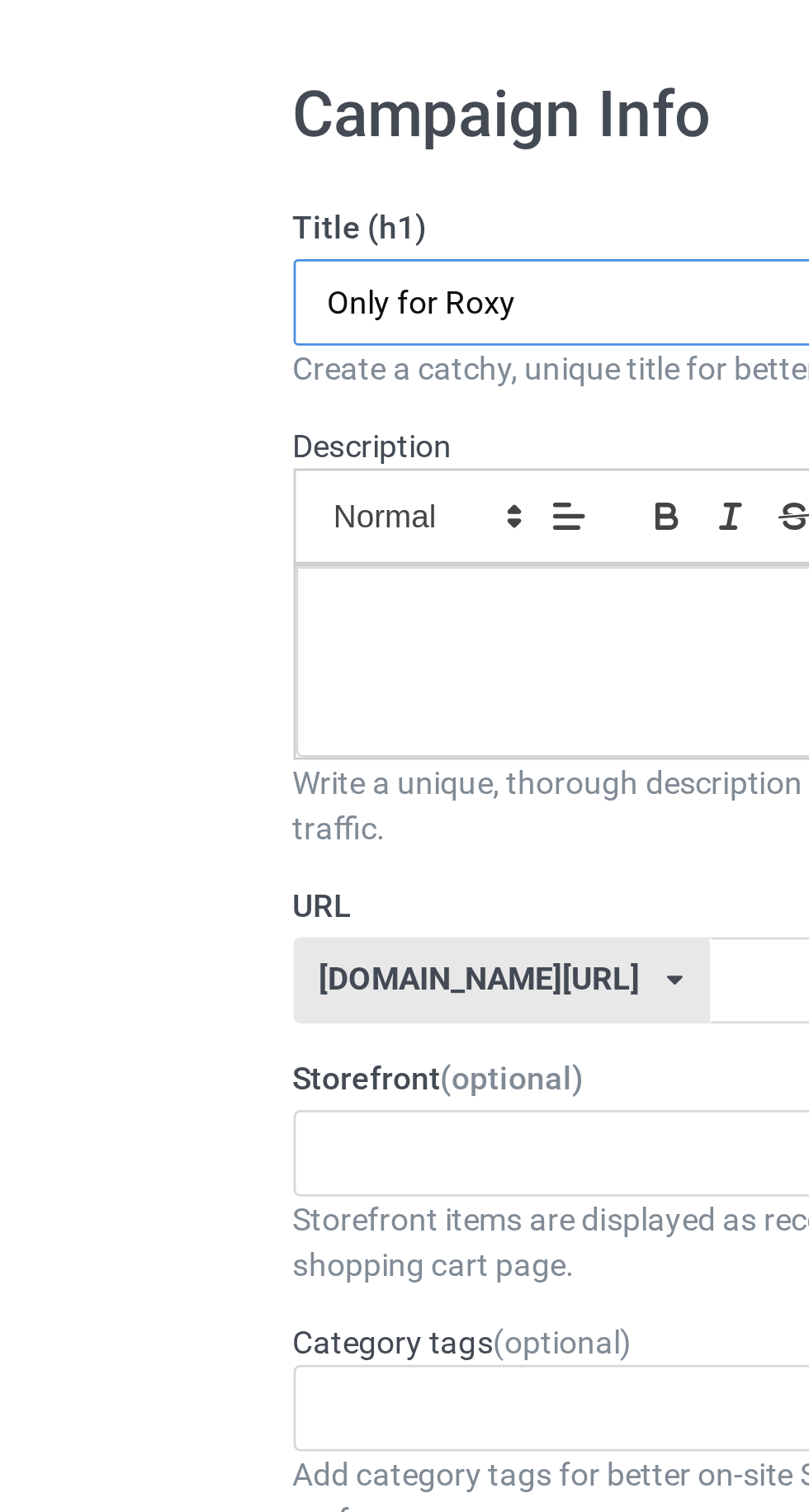
type input "Only for Roxy"
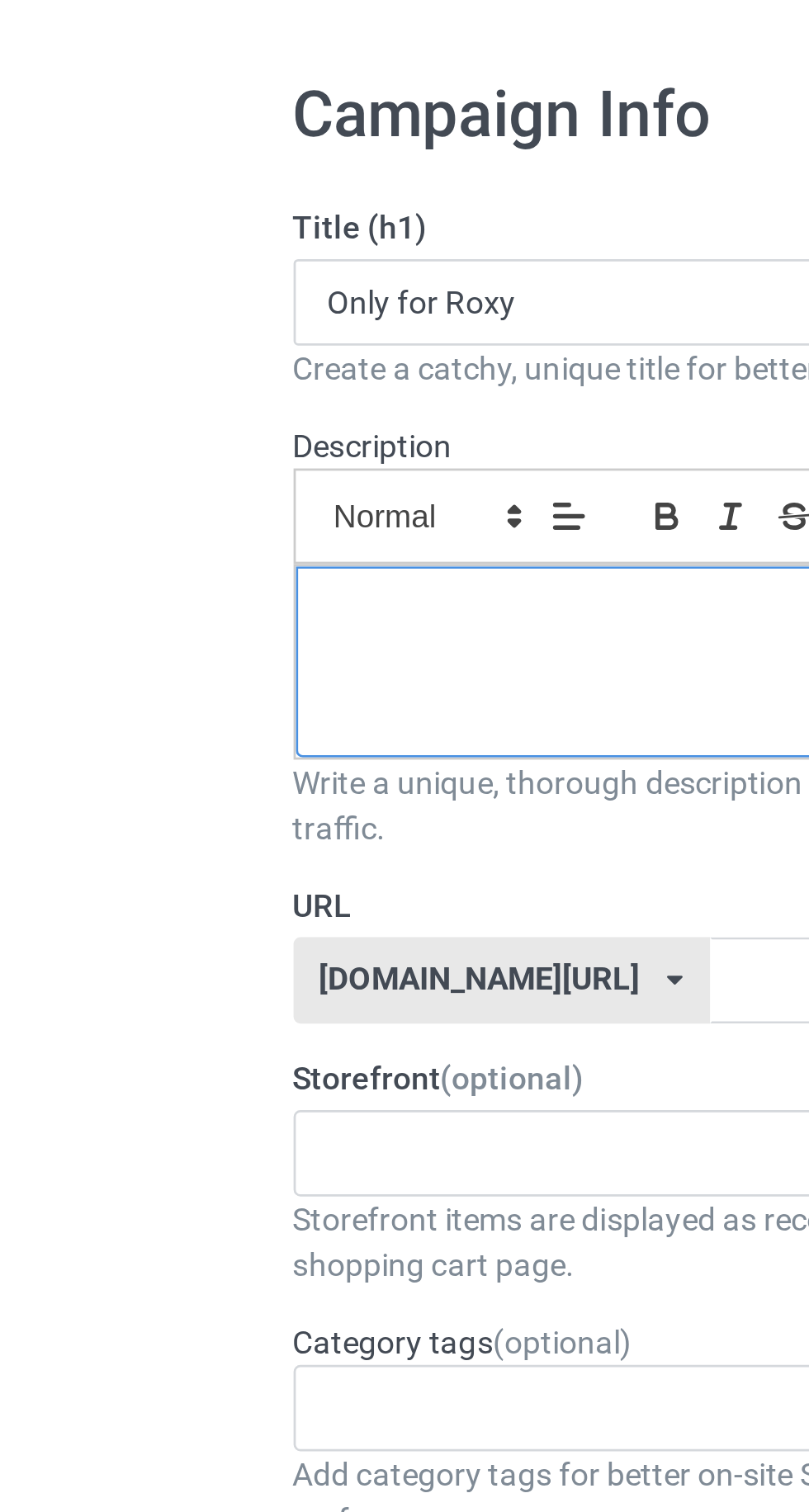
click at [138, 291] on div at bounding box center [268, 295] width 323 height 70
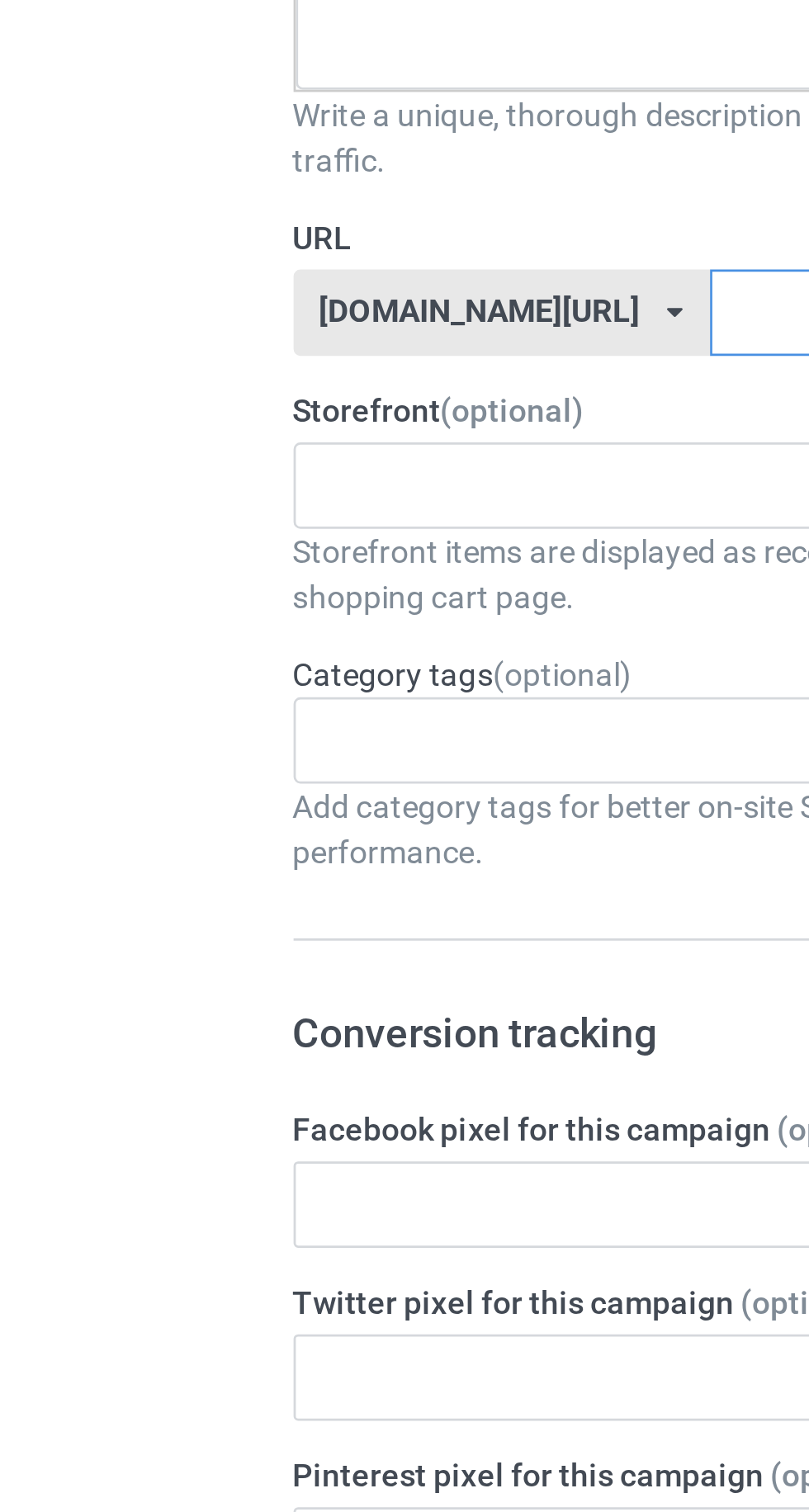
click at [257, 411] on input "text" at bounding box center [344, 410] width 174 height 32
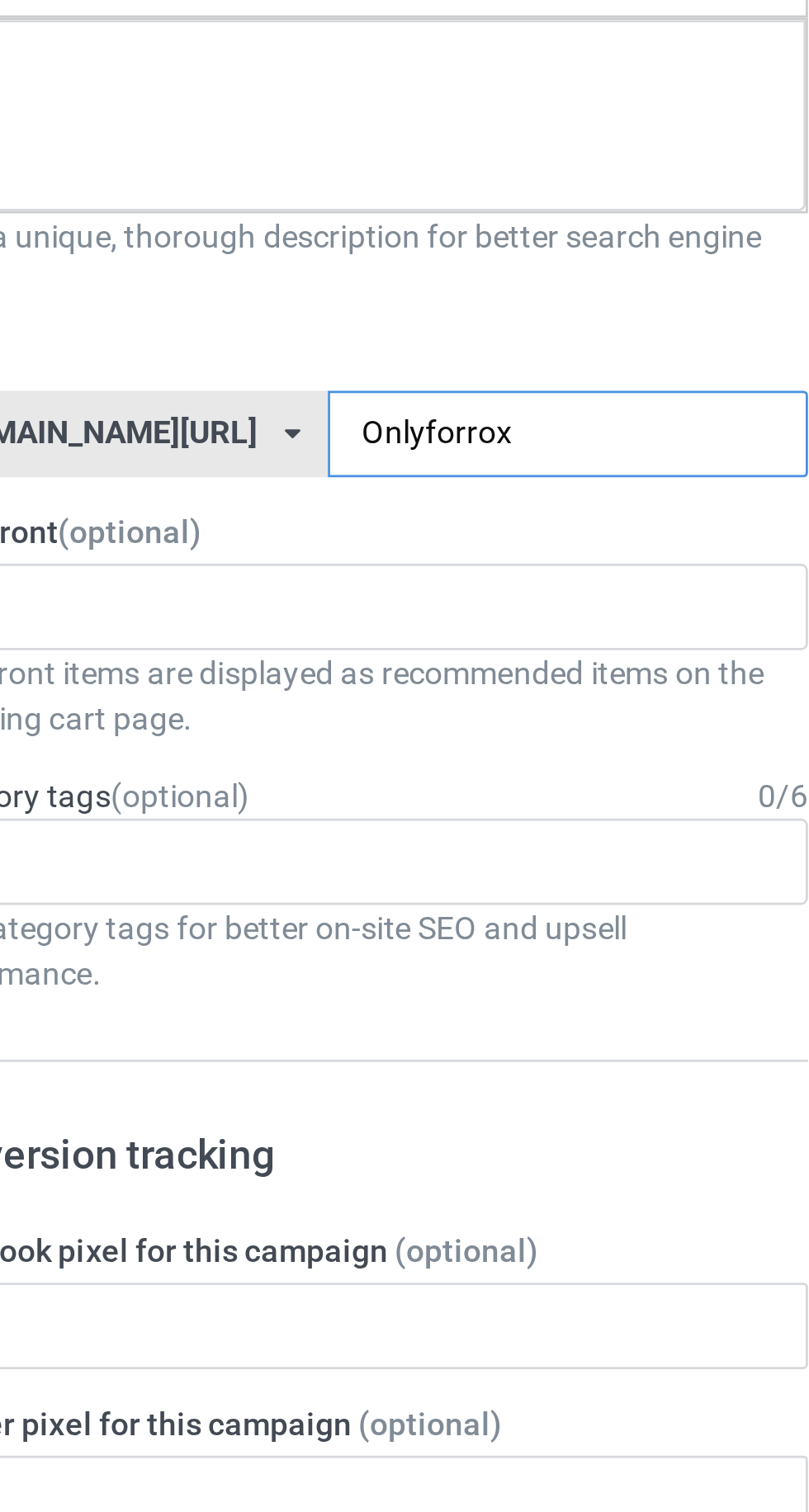
type input "Onlyforroxy"
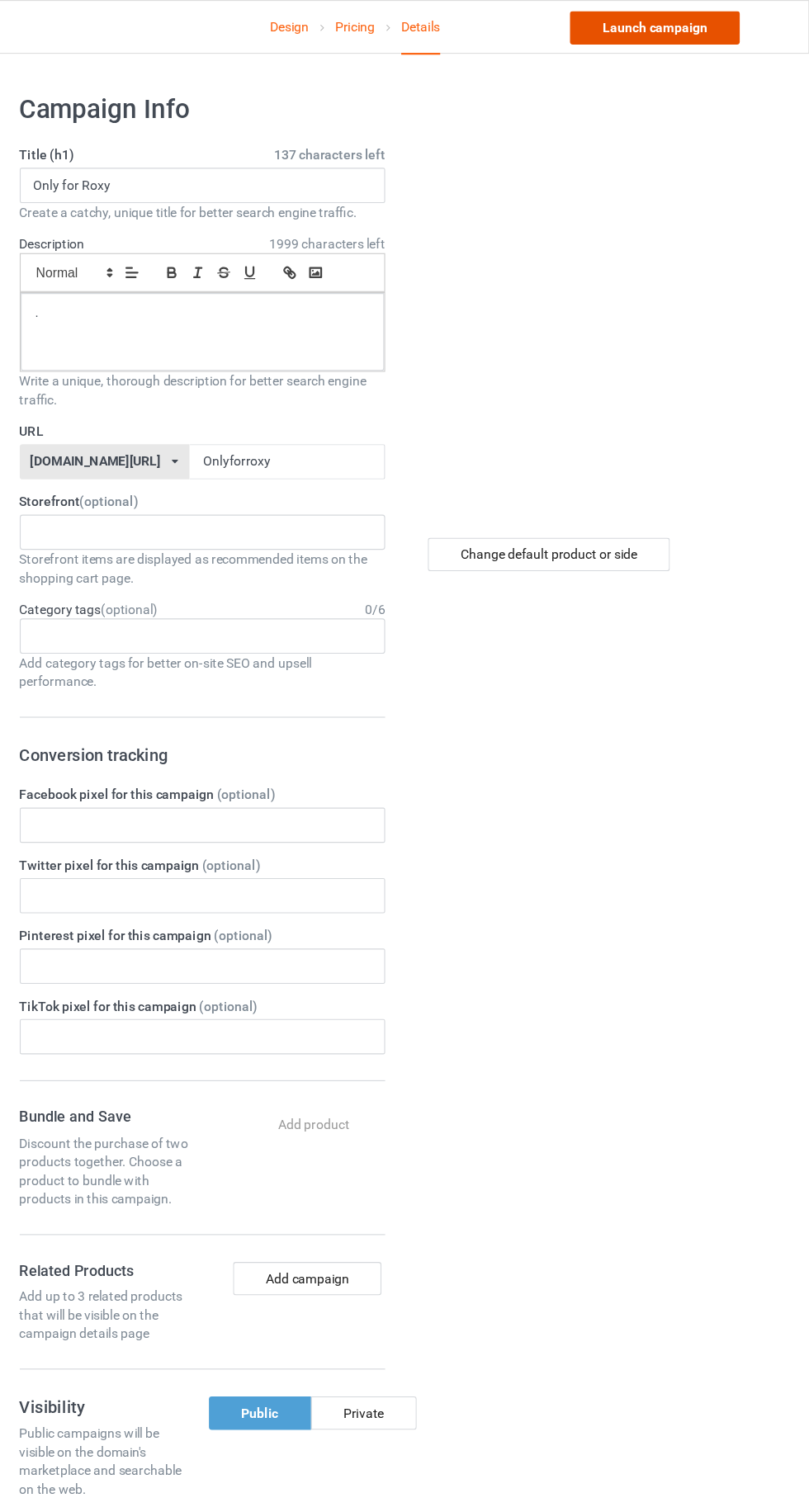
click at [685, 24] on link "Launch campaign" at bounding box center [671, 24] width 151 height 30
